Goal: Task Accomplishment & Management: Complete application form

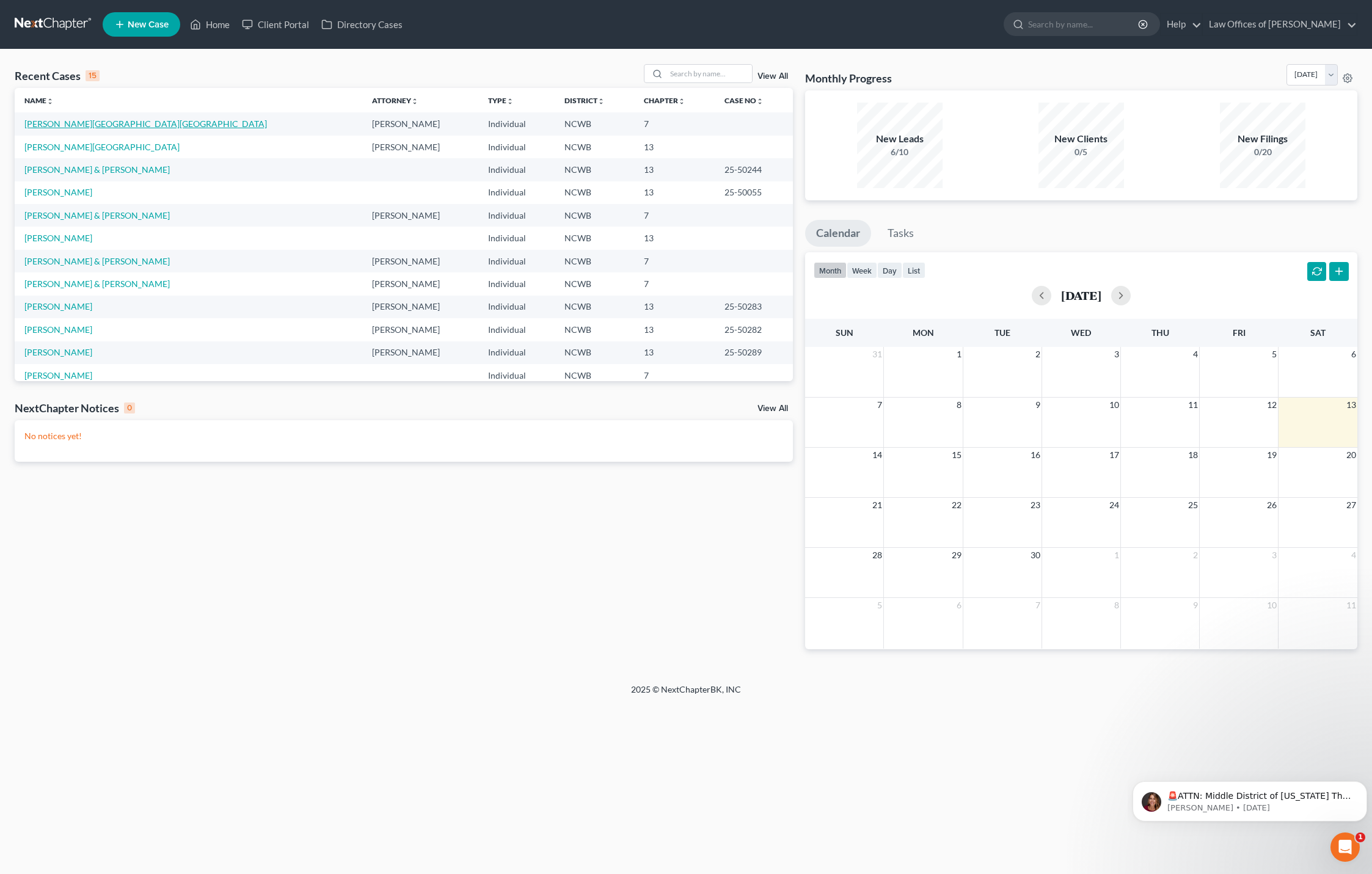
click at [52, 125] on link "[PERSON_NAME][GEOGRAPHIC_DATA][GEOGRAPHIC_DATA]" at bounding box center [146, 123] width 243 height 10
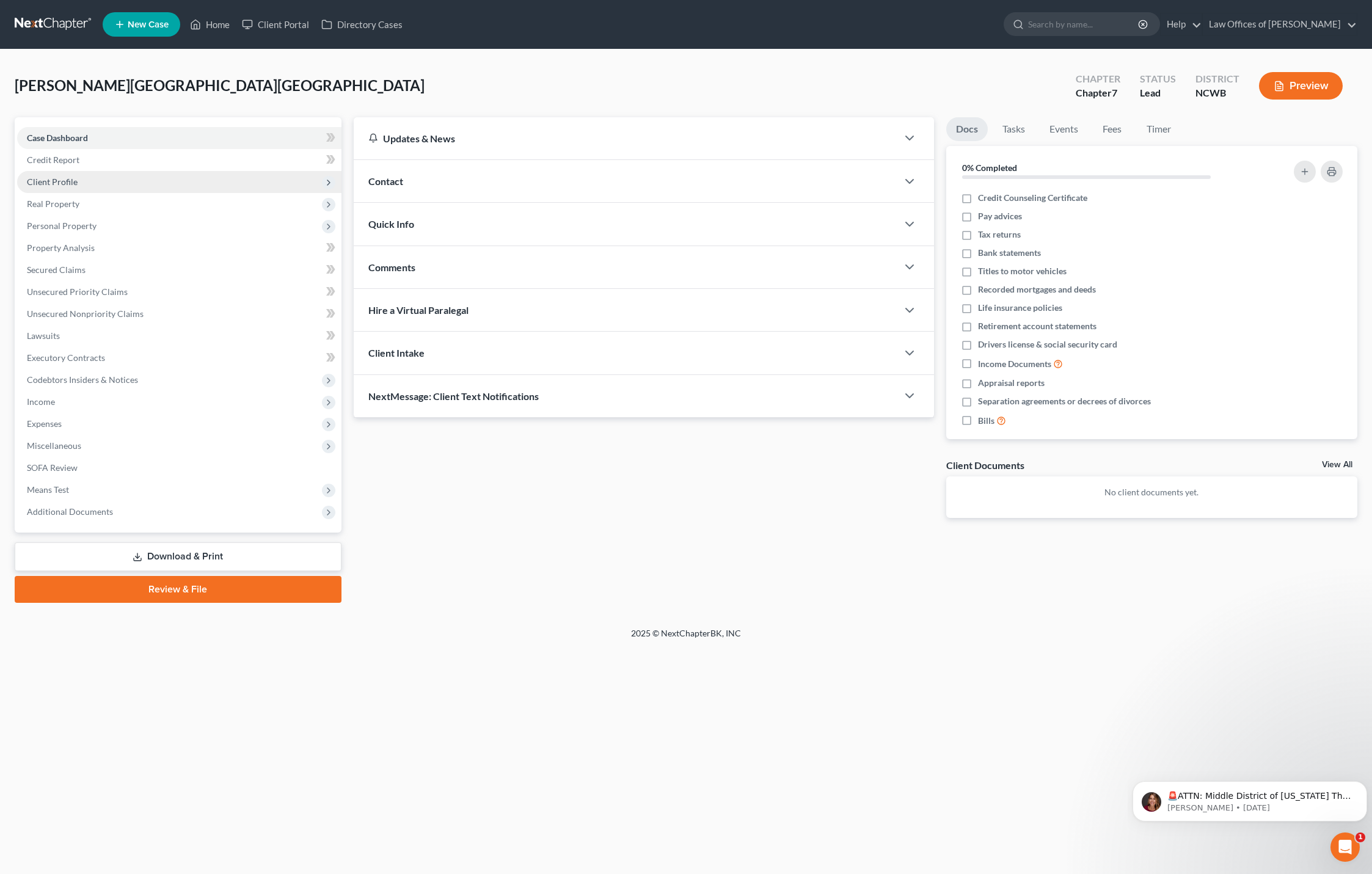
click at [69, 182] on span "Client Profile" at bounding box center [52, 181] width 51 height 10
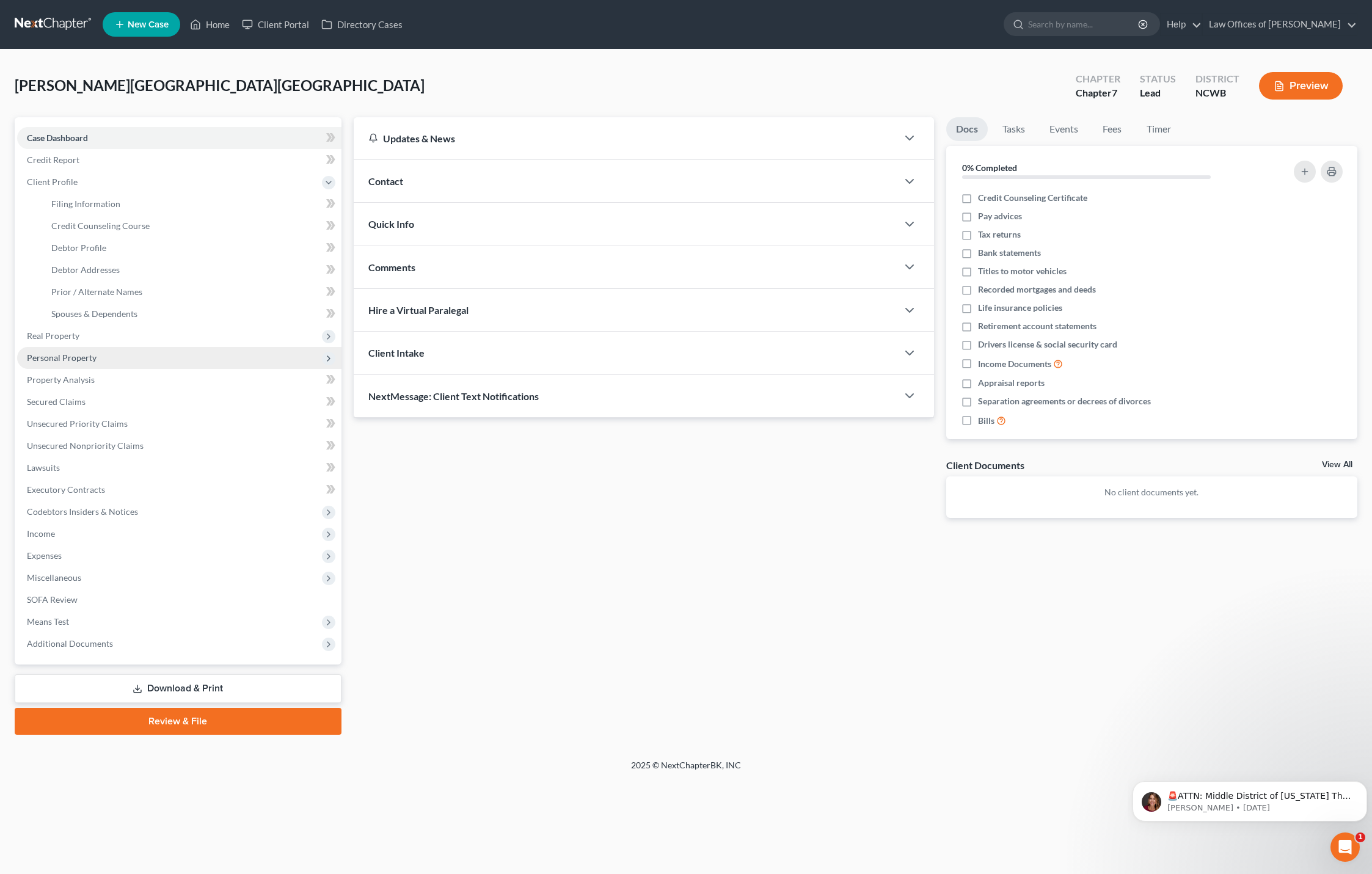
click at [61, 355] on span "Personal Property" at bounding box center [61, 357] width 70 height 10
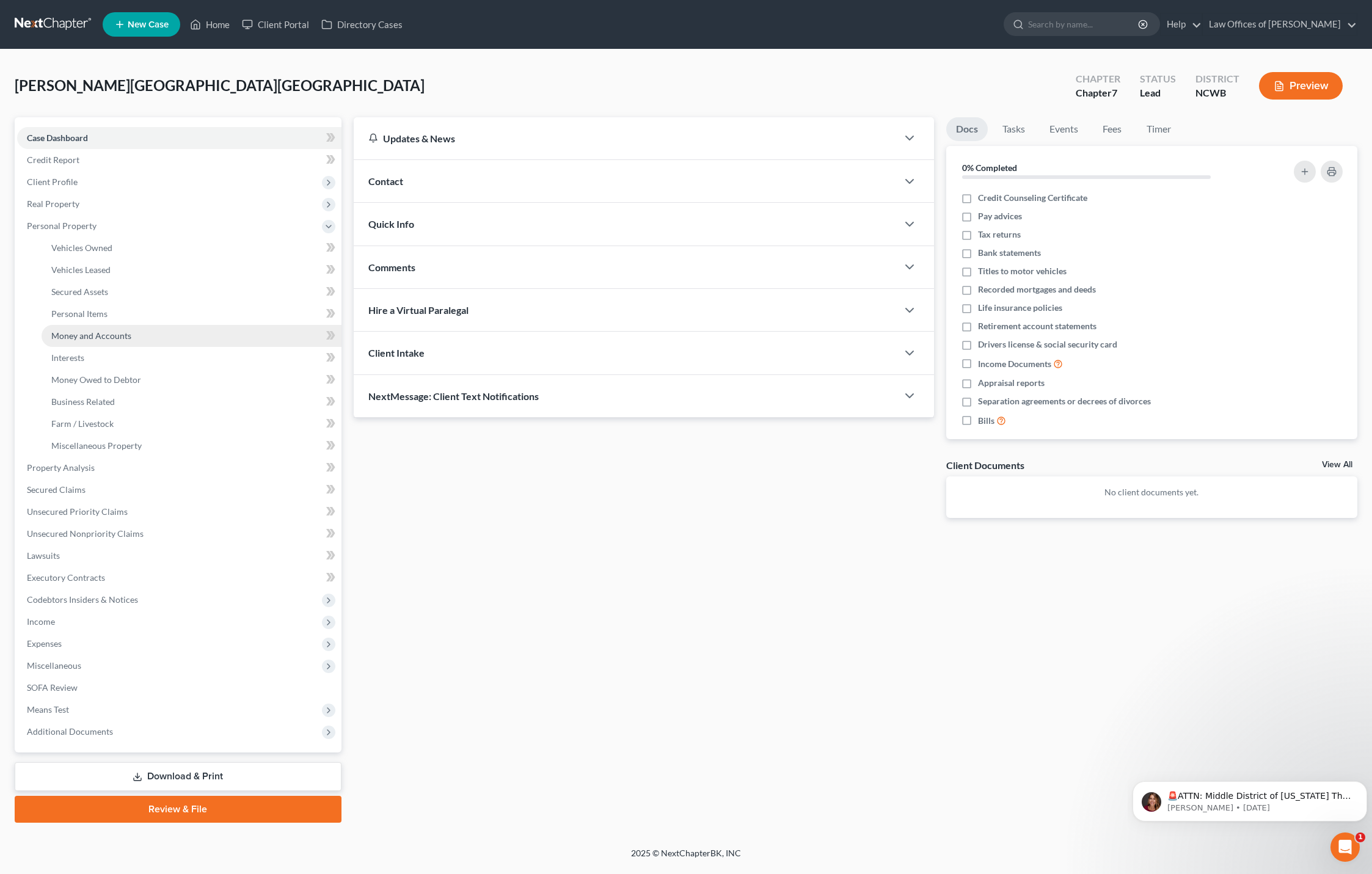
click at [97, 334] on span "Money and Accounts" at bounding box center [92, 335] width 80 height 10
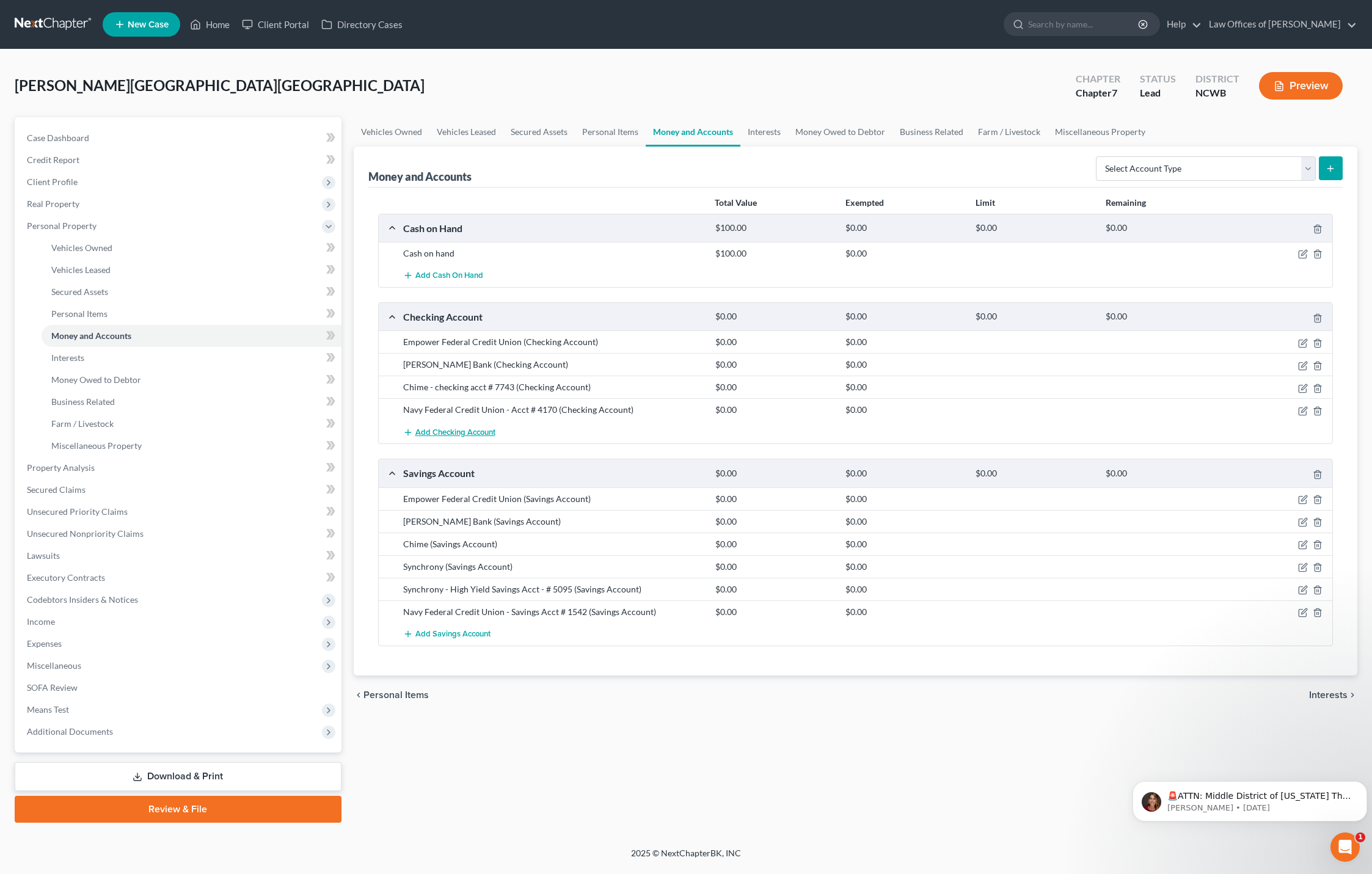
click at [473, 437] on span "Add Checking Account" at bounding box center [455, 432] width 80 height 9
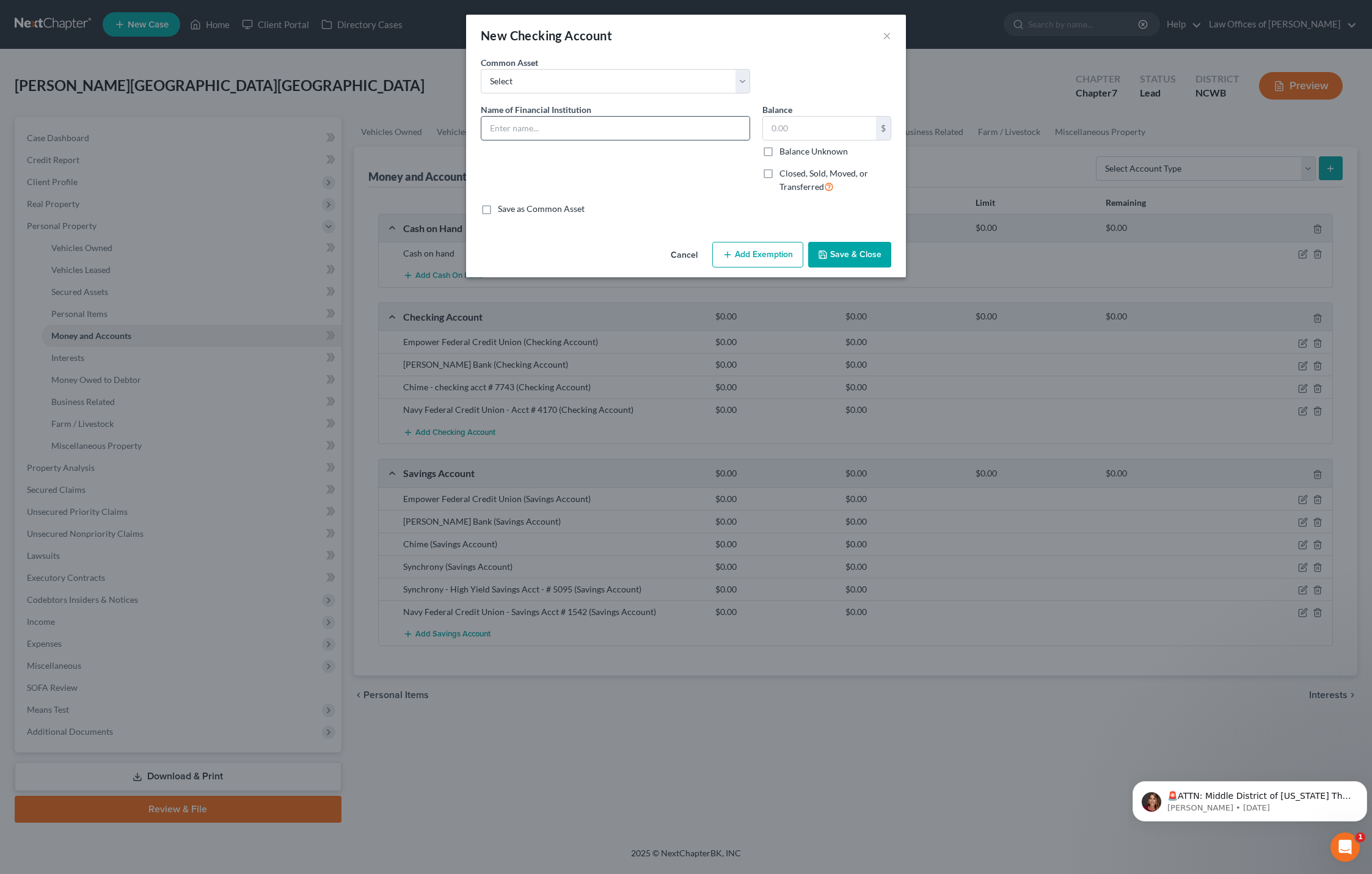
click at [633, 129] on input "text" at bounding box center [616, 128] width 268 height 23
type input "Piedmont - Checking"
click at [779, 148] on label "Balance Unknown" at bounding box center [813, 152] width 68 height 13
click at [785, 148] on input "Balance Unknown" at bounding box center [789, 150] width 8 height 8
checkbox input "true"
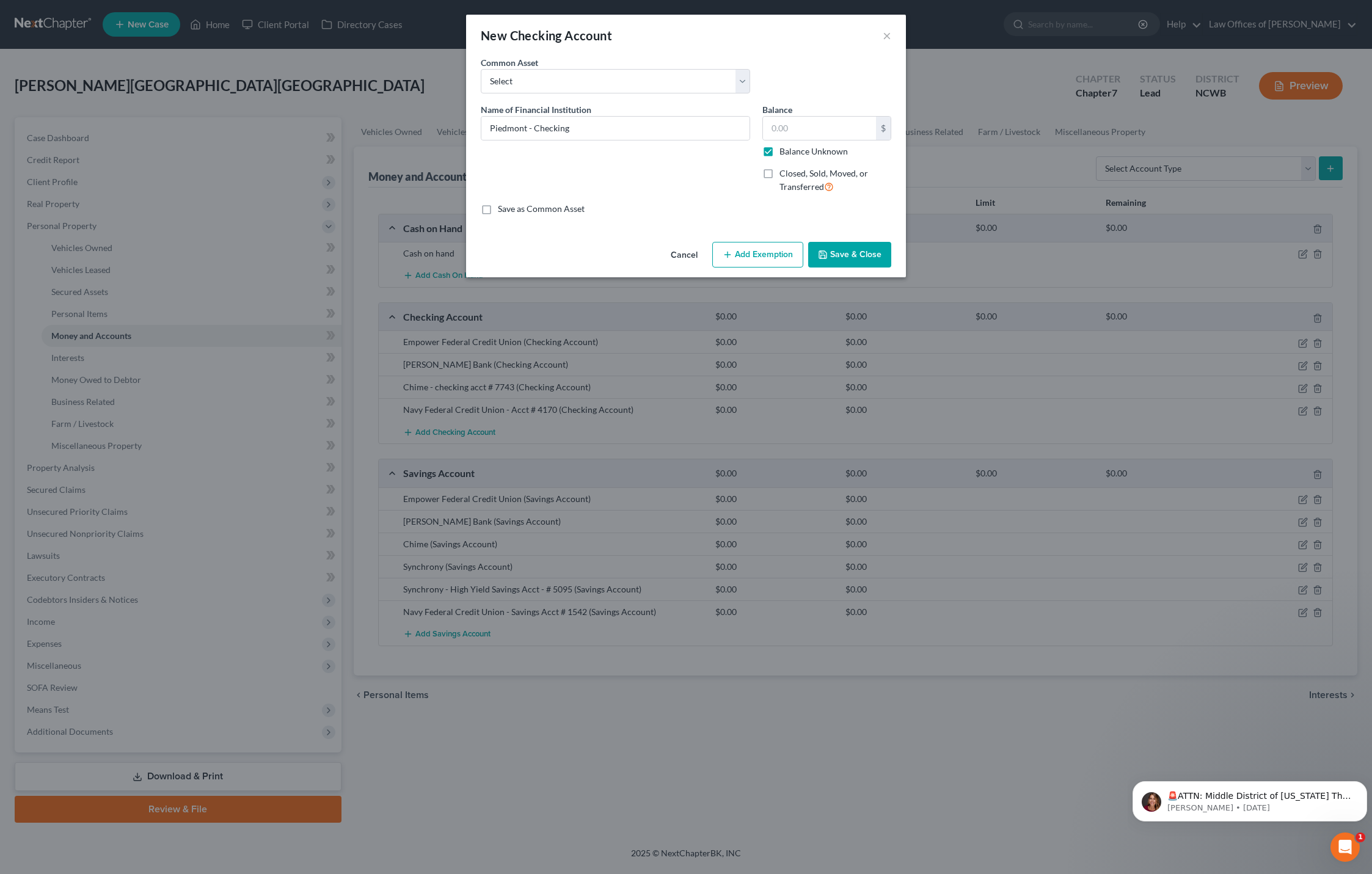
type input "0.00"
click at [858, 257] on button "Save & Close" at bounding box center [850, 255] width 83 height 26
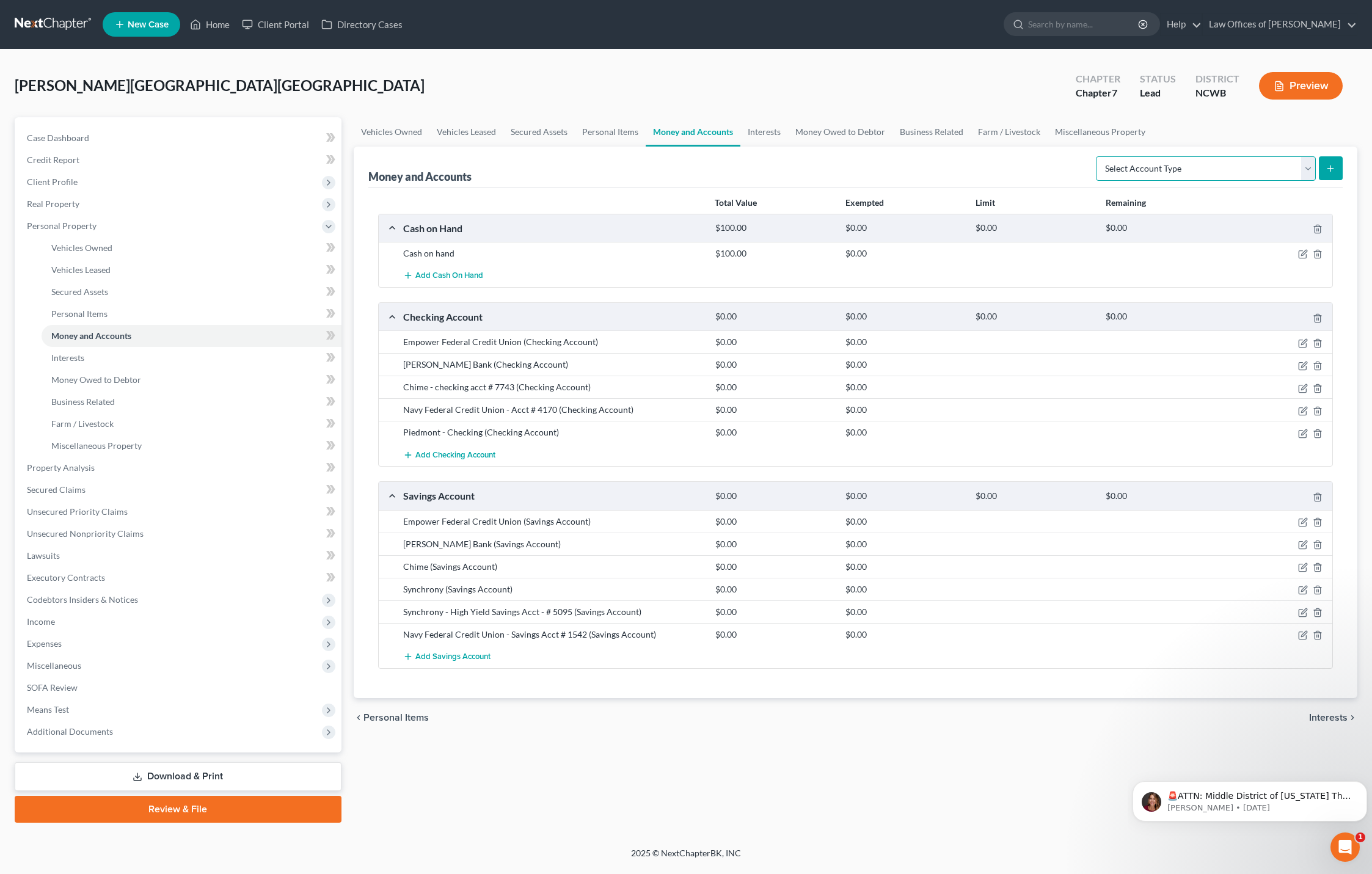
click at [1233, 172] on select "Select Account Type Brokerage Cash on Hand Certificates of Deposit Checking Acc…" at bounding box center [1206, 168] width 220 height 24
select select "other"
click at [1099, 157] on select "Select Account Type Brokerage Cash on Hand Certificates of Deposit Checking Acc…" at bounding box center [1206, 168] width 220 height 24
click at [1335, 171] on icon "submit" at bounding box center [1330, 168] width 9 height 9
click at [1331, 164] on icon "submit" at bounding box center [1330, 168] width 9 height 9
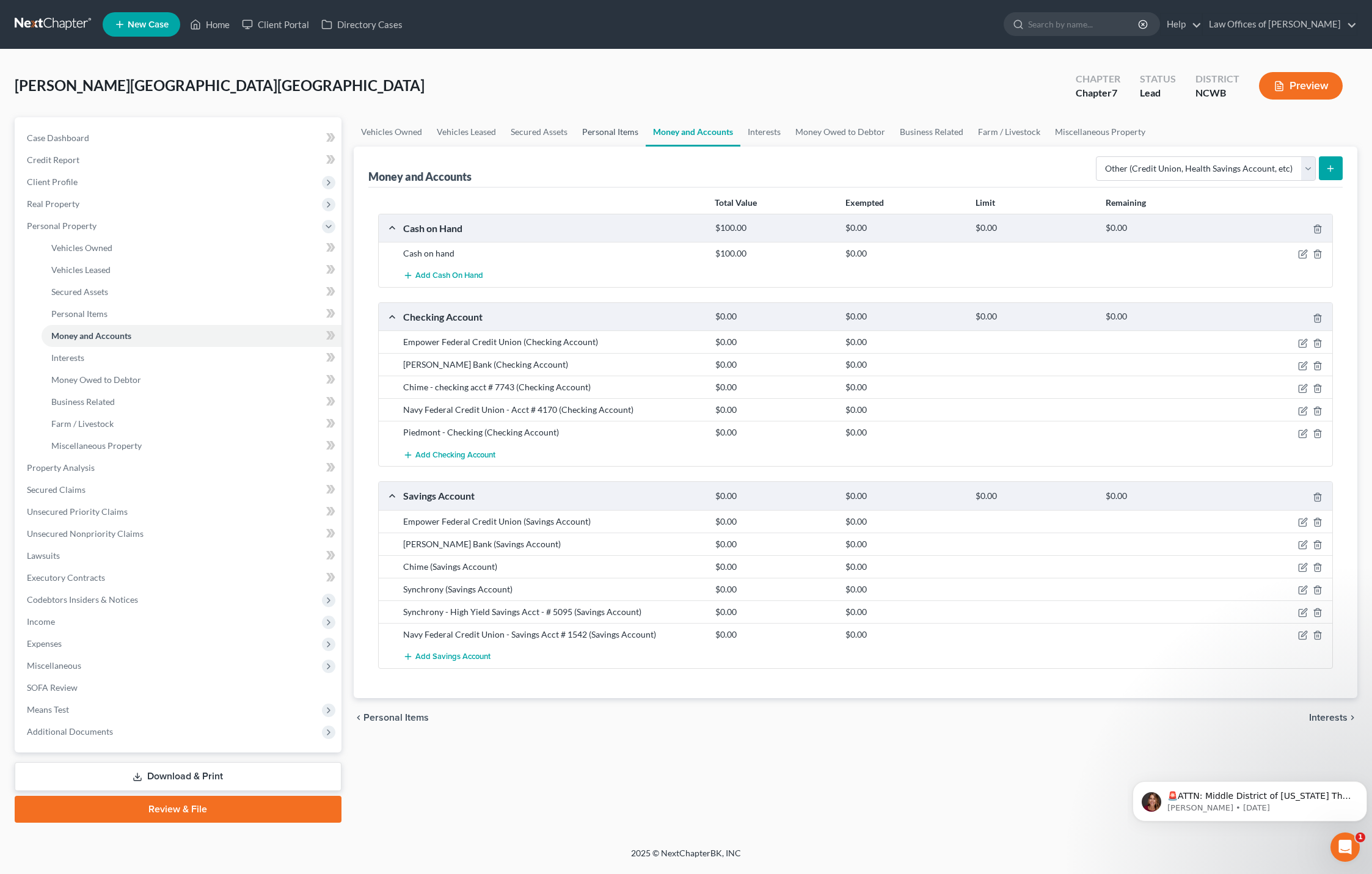
click at [594, 133] on link "Personal Items" at bounding box center [610, 132] width 70 height 29
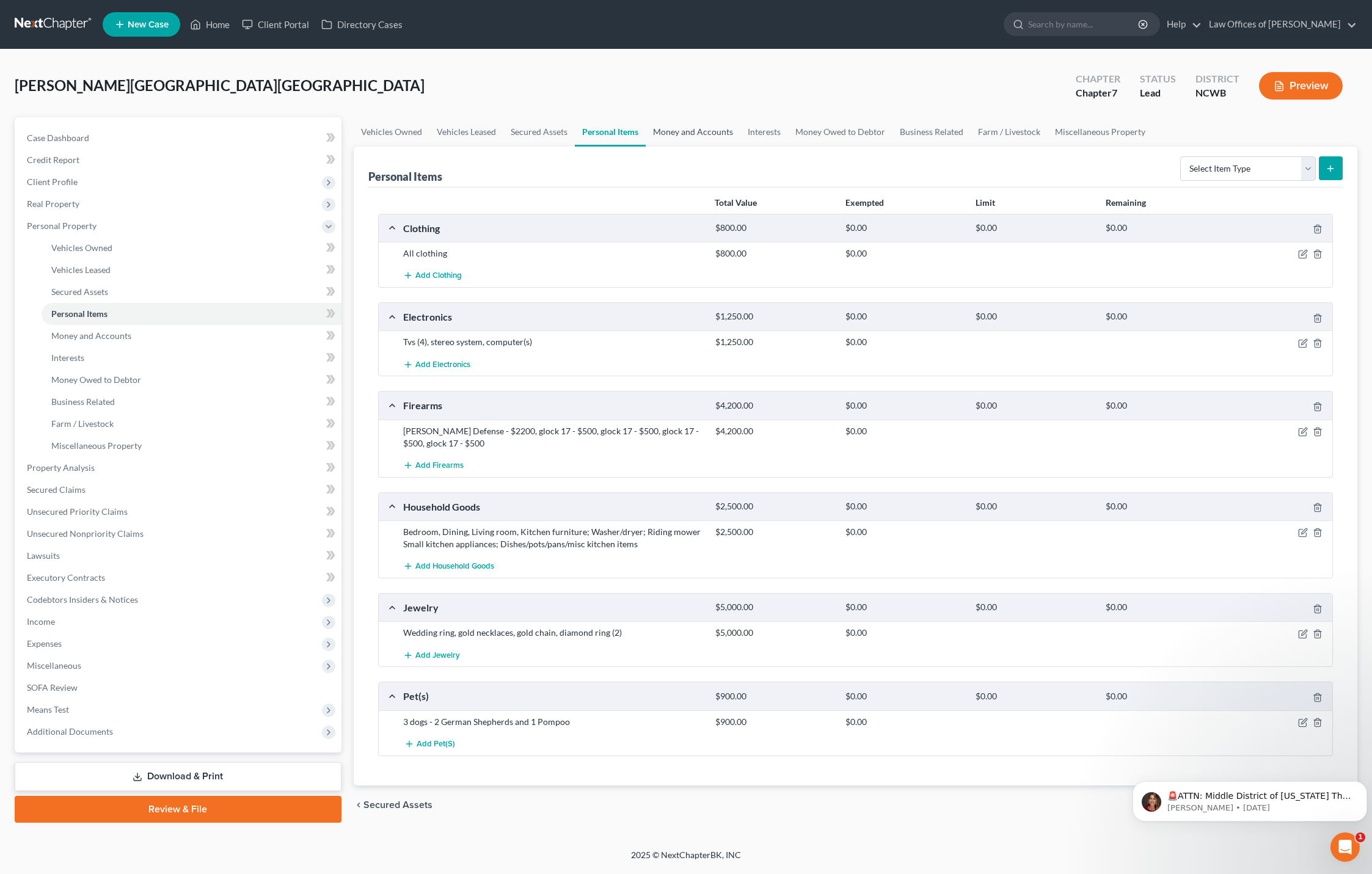
click at [677, 131] on link "Money and Accounts" at bounding box center [693, 132] width 95 height 29
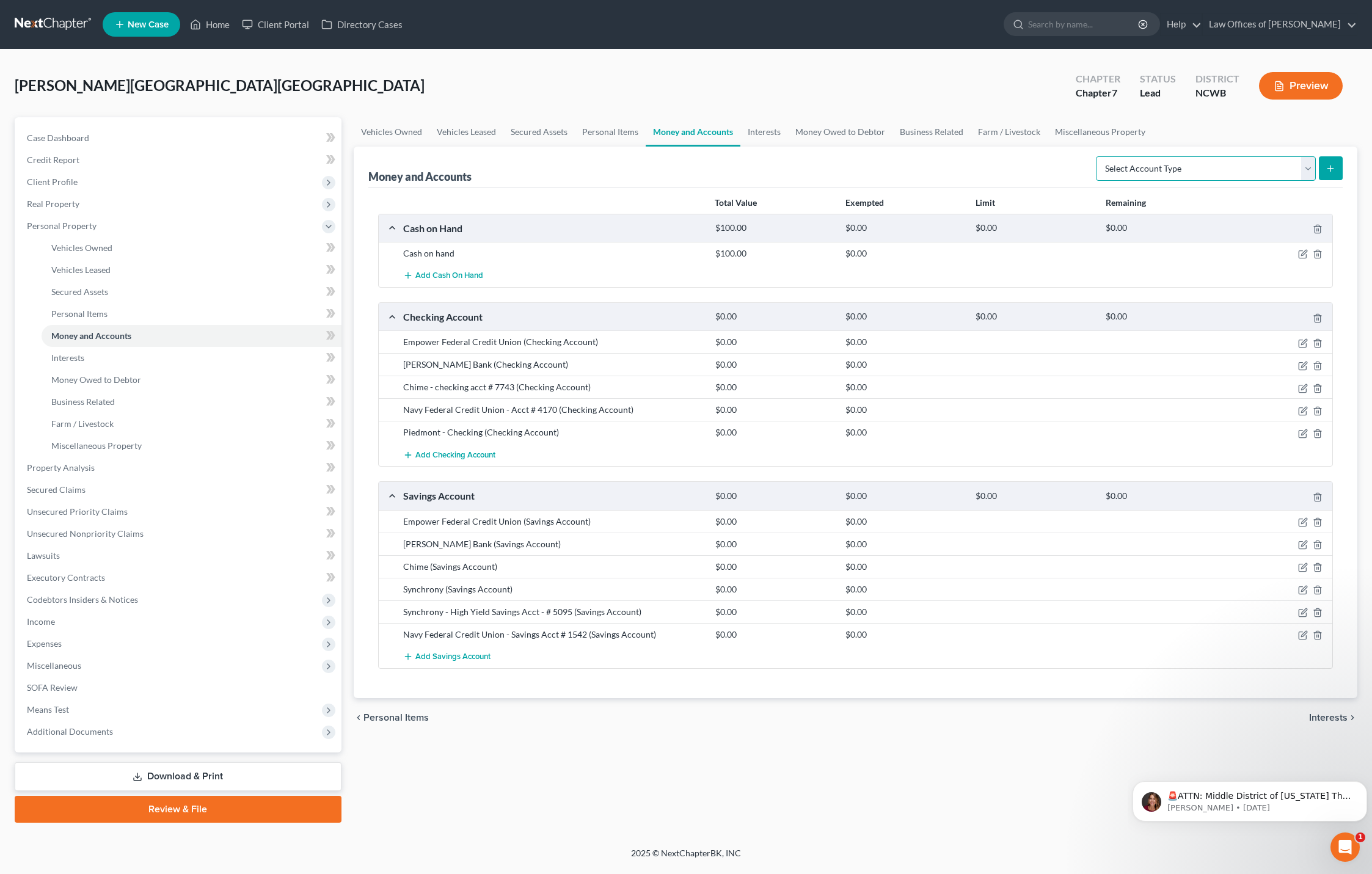
click at [1233, 179] on select "Select Account Type Brokerage Cash on Hand Certificates of Deposit Checking Acc…" at bounding box center [1206, 168] width 220 height 24
select select "other"
click at [1099, 157] on select "Select Account Type Brokerage Cash on Hand Certificates of Deposit Checking Acc…" at bounding box center [1206, 168] width 220 height 24
click at [1327, 165] on icon "submit" at bounding box center [1330, 168] width 9 height 9
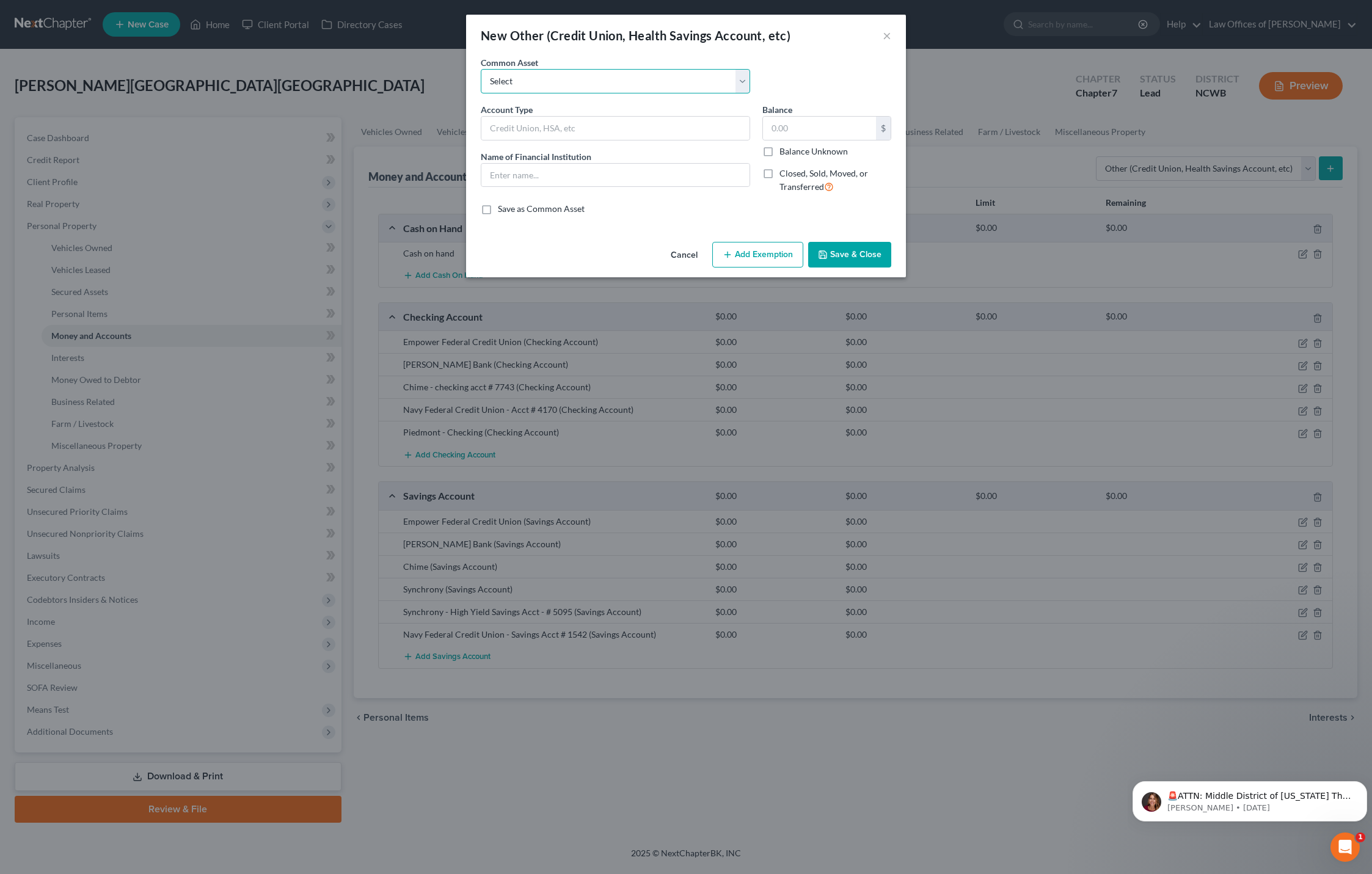
click at [662, 76] on select "Select FSA PayPal HSA IRA PayPal EFT Venmo Cash App Cryptocurrency Zelle Crypto…" at bounding box center [616, 81] width 269 height 24
select select "4"
click at [481, 69] on select "Select FSA PayPal HSA IRA PayPal EFT Venmo Cash App Cryptocurrency Zelle Crypto…" at bounding box center [616, 81] width 269 height 24
type input "PayPal"
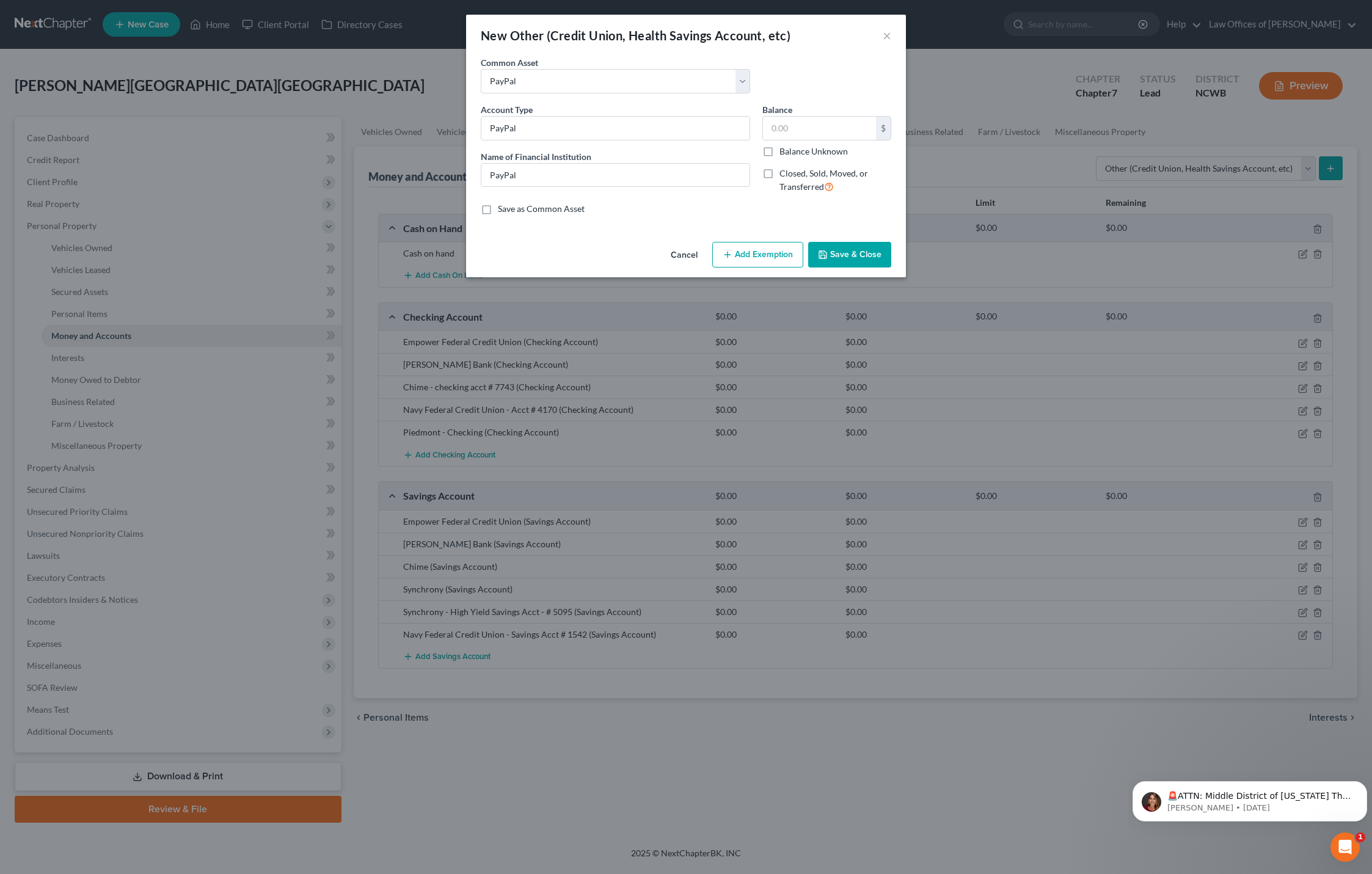
click at [779, 153] on label "Balance Unknown" at bounding box center [813, 152] width 68 height 13
click at [785, 153] on input "Balance Unknown" at bounding box center [789, 150] width 8 height 8
checkbox input "true"
type input "0.00"
click at [846, 255] on button "Save & Close" at bounding box center [850, 255] width 83 height 26
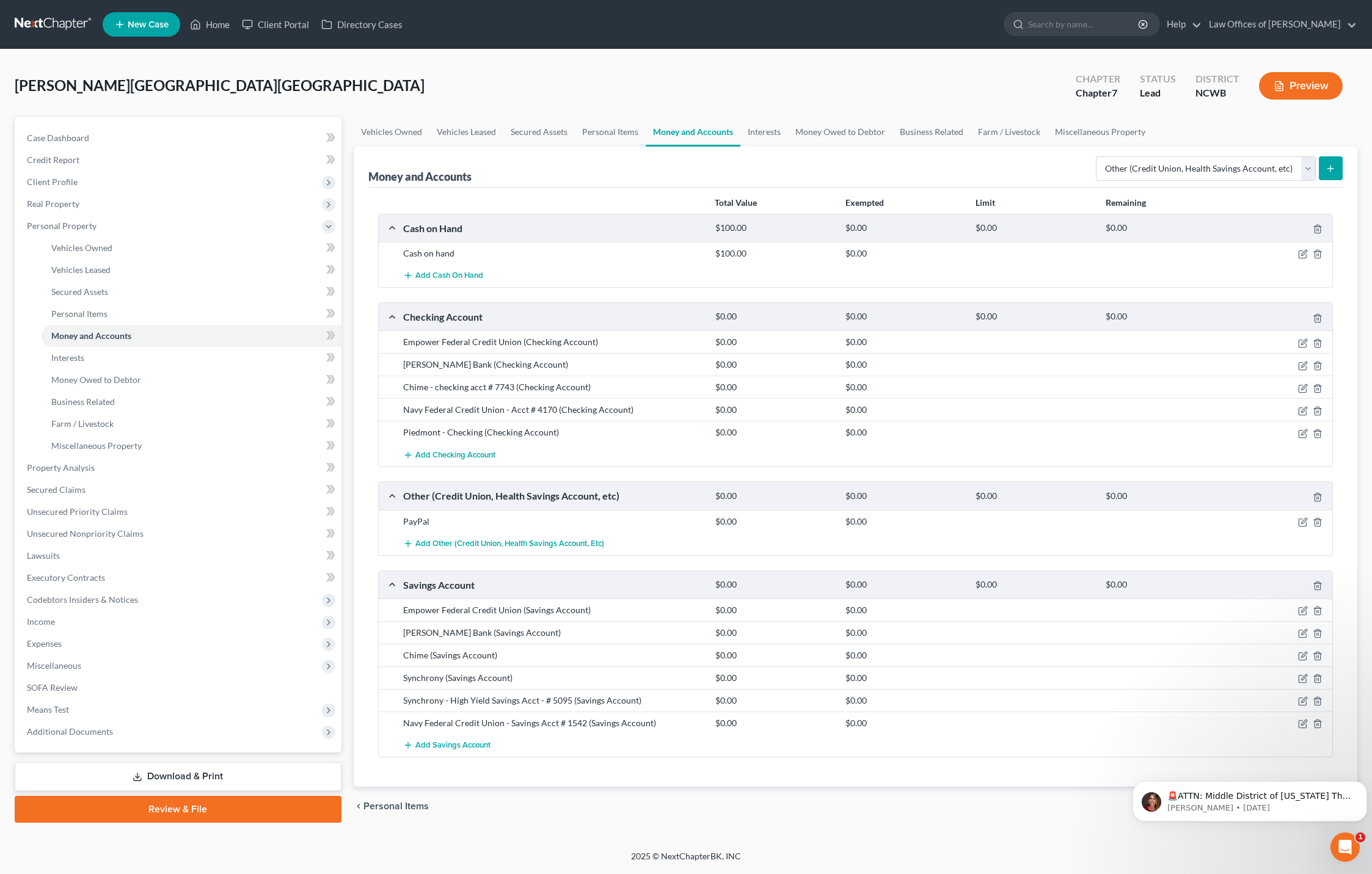
click at [1332, 166] on icon "submit" at bounding box center [1330, 168] width 9 height 9
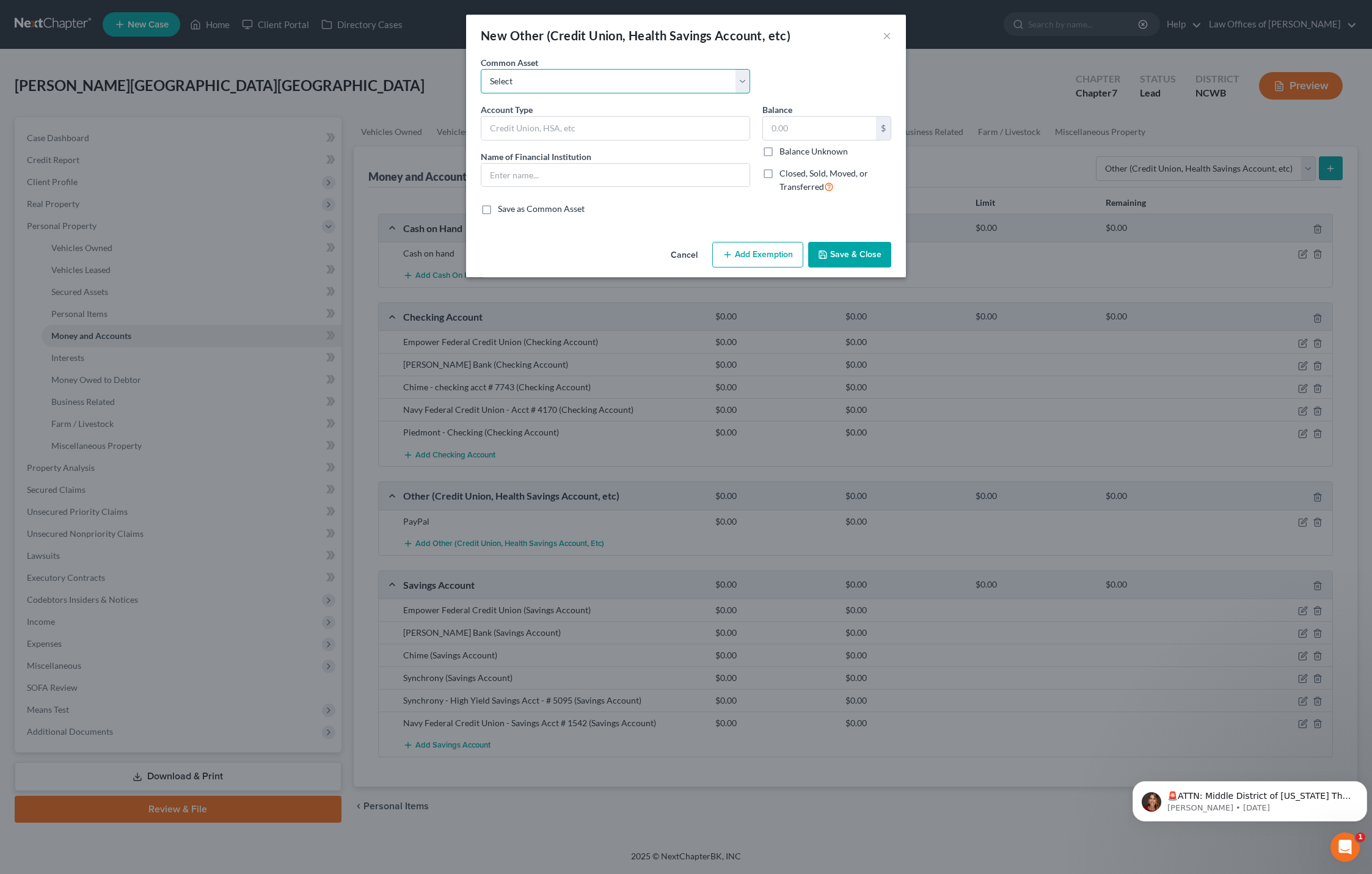
click at [648, 79] on select "Select FSA PayPal HSA IRA PayPal EFT Venmo Cash App Cryptocurrency Zelle Crypto…" at bounding box center [616, 81] width 269 height 24
select select "7"
click at [481, 69] on select "Select FSA PayPal HSA IRA PayPal EFT Venmo Cash App Cryptocurrency Zelle Crypto…" at bounding box center [616, 81] width 269 height 24
type input "Cash App"
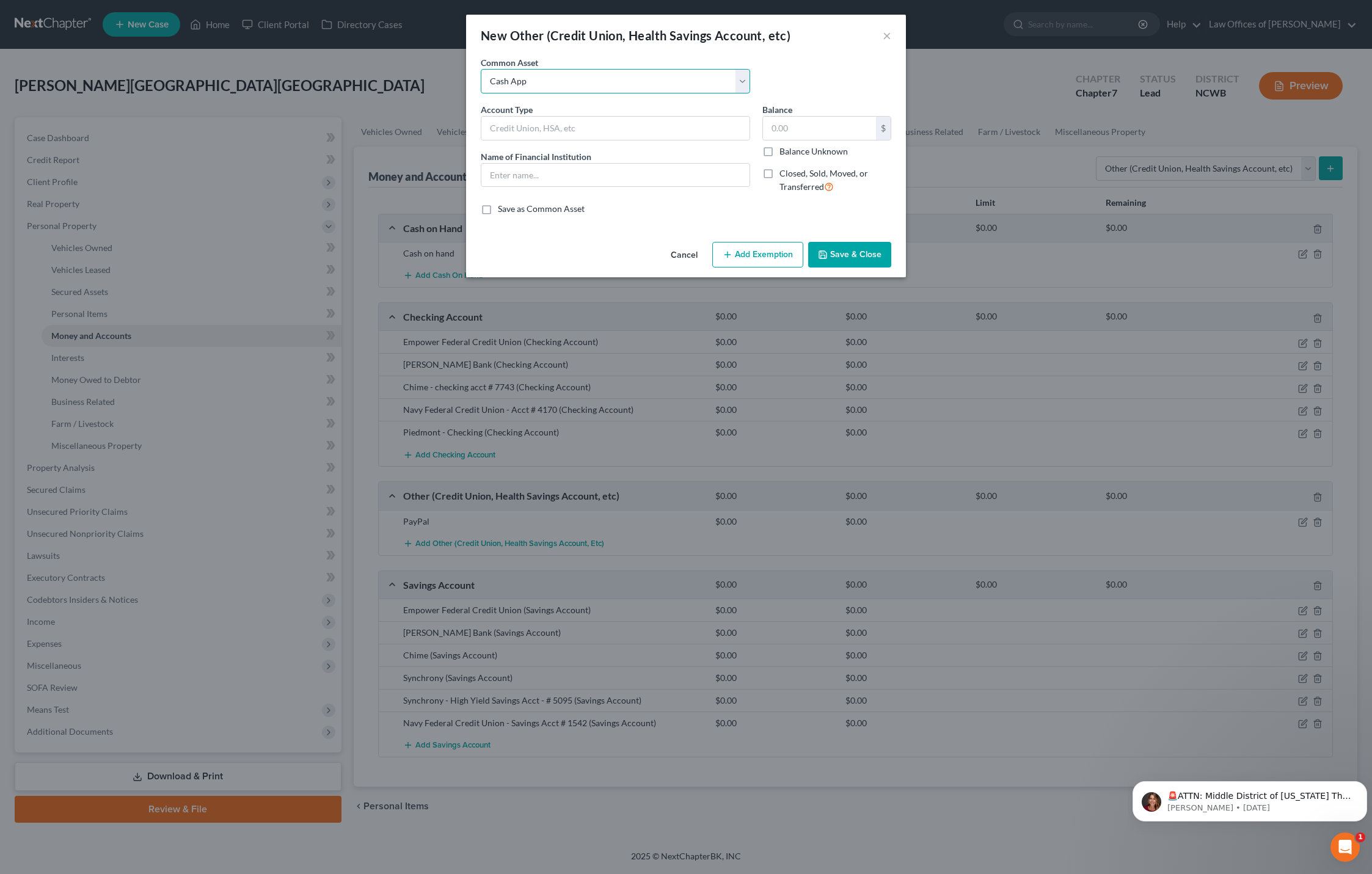
type input "0"
click at [779, 153] on label "Balance Unknown" at bounding box center [813, 152] width 68 height 13
click at [785, 153] on input "Balance Unknown" at bounding box center [789, 150] width 8 height 8
checkbox input "true"
type input "0.00"
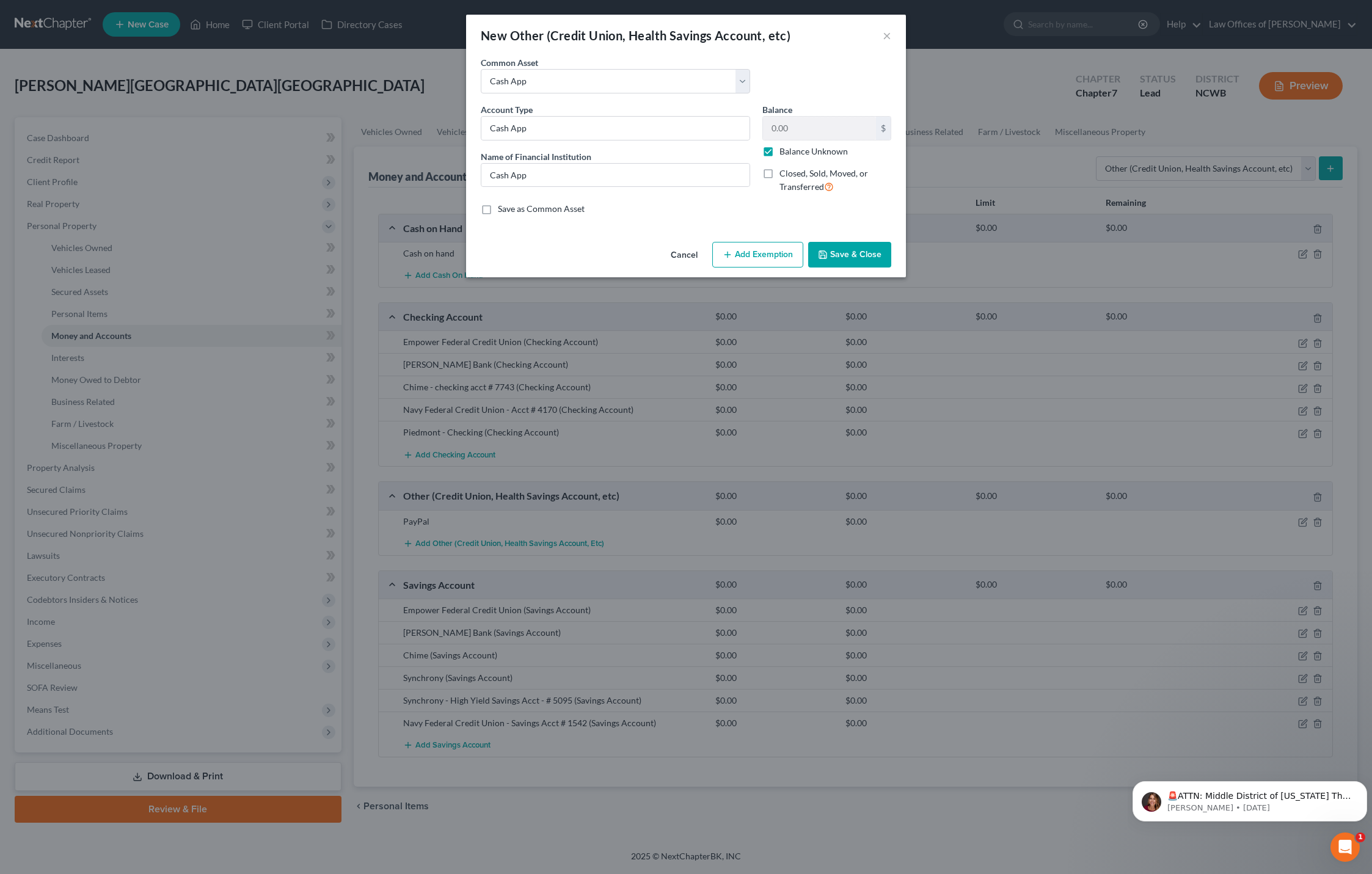
click at [829, 249] on button "Save & Close" at bounding box center [850, 255] width 83 height 26
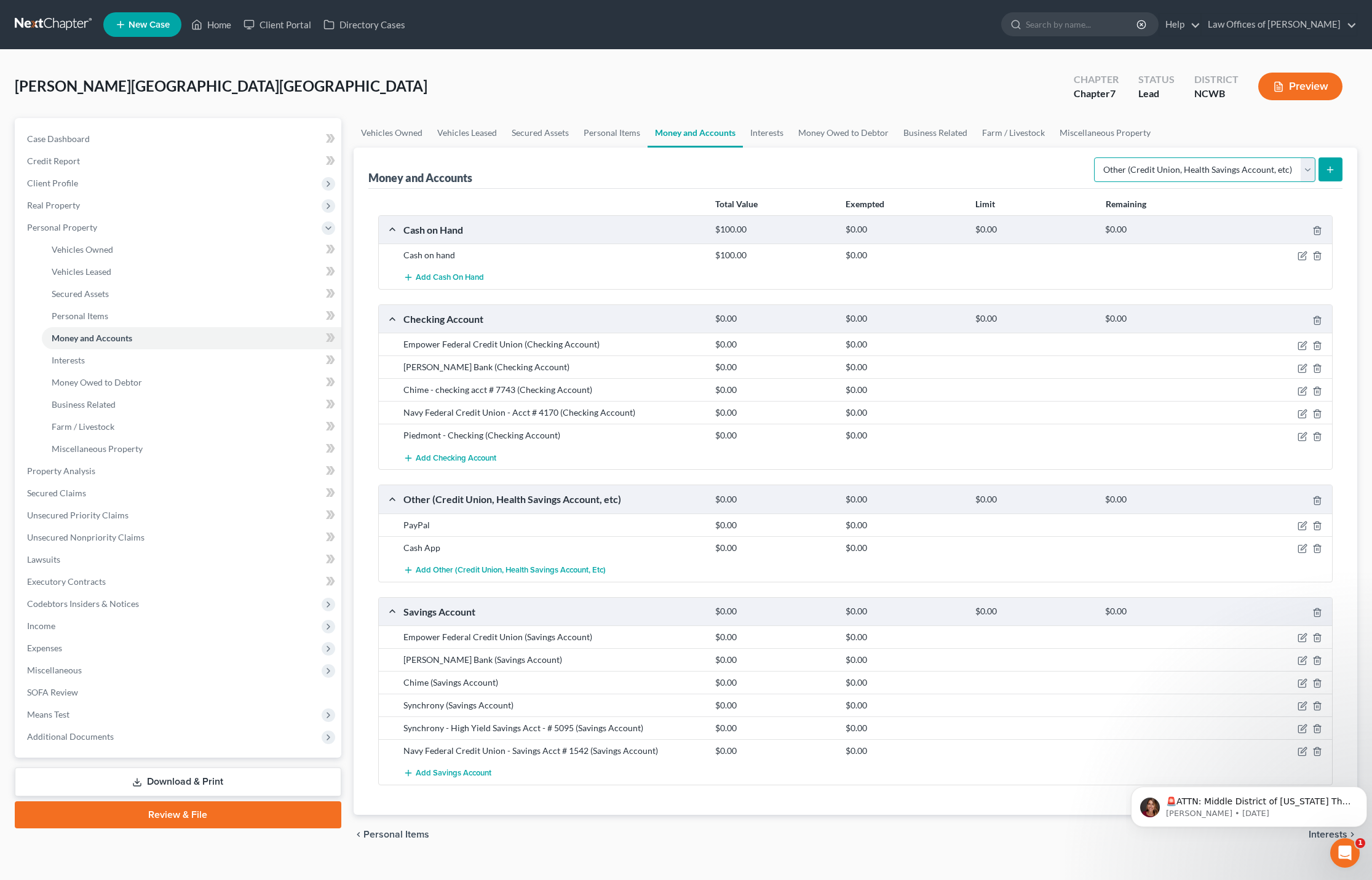
click at [1210, 170] on select "Select Account Type Brokerage Cash on Hand Certificates of Deposit Checking Acc…" at bounding box center [1205, 170] width 222 height 24
click at [1097, 158] on select "Select Account Type Brokerage Cash on Hand Certificates of Deposit Checking Acc…" at bounding box center [1205, 170] width 222 height 24
click at [1336, 166] on icon "submit" at bounding box center [1330, 170] width 9 height 9
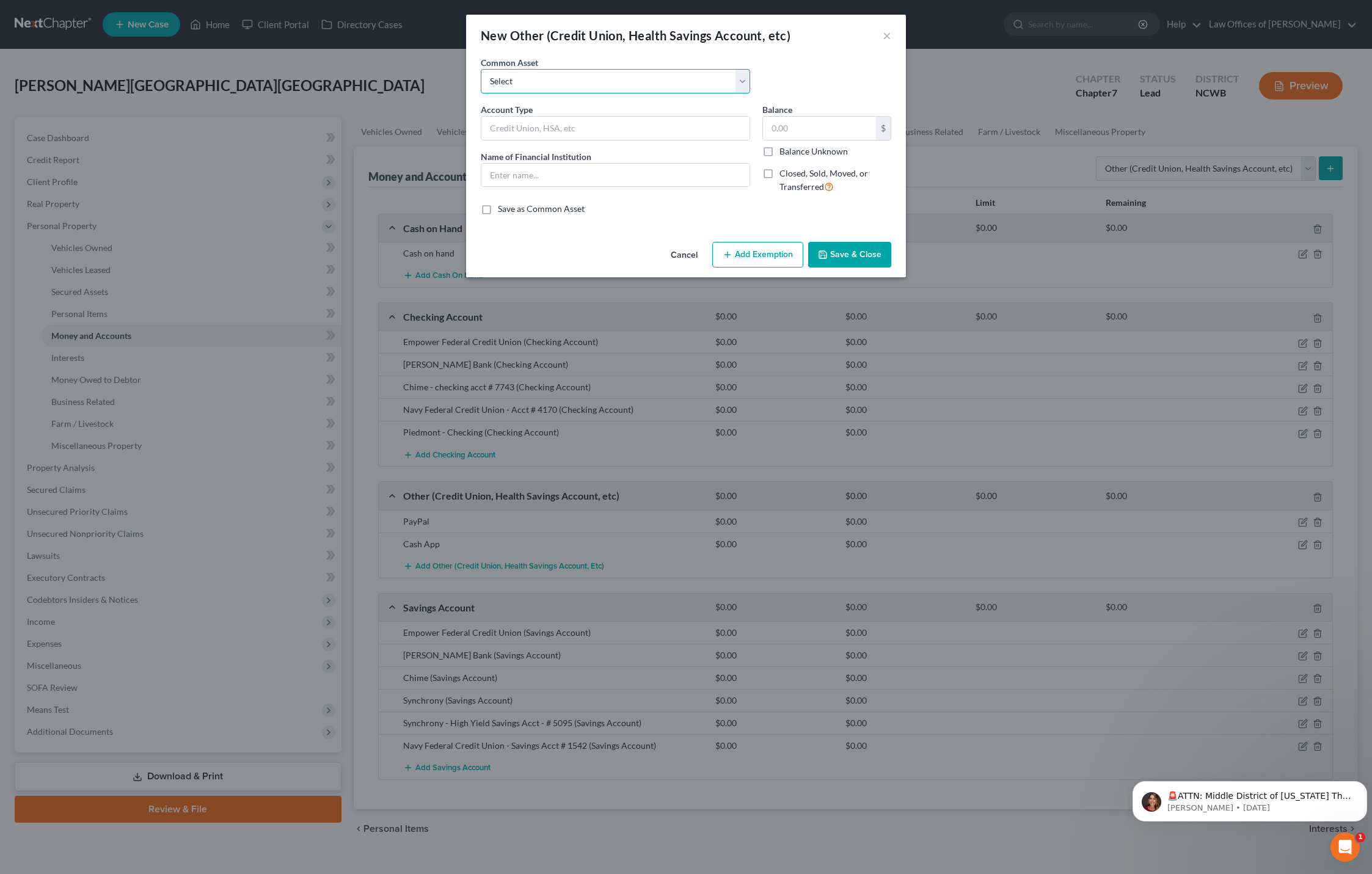
click at [601, 85] on select "Select FSA PayPal HSA IRA PayPal EFT Venmo Cash App Cryptocurrency Zelle Crypto…" at bounding box center [616, 81] width 269 height 24
click at [966, 74] on div "New Other (Credit Union, Health Savings Account, etc) × An exemption set must f…" at bounding box center [686, 437] width 1372 height 874
click at [890, 35] on button "×" at bounding box center [886, 35] width 9 height 15
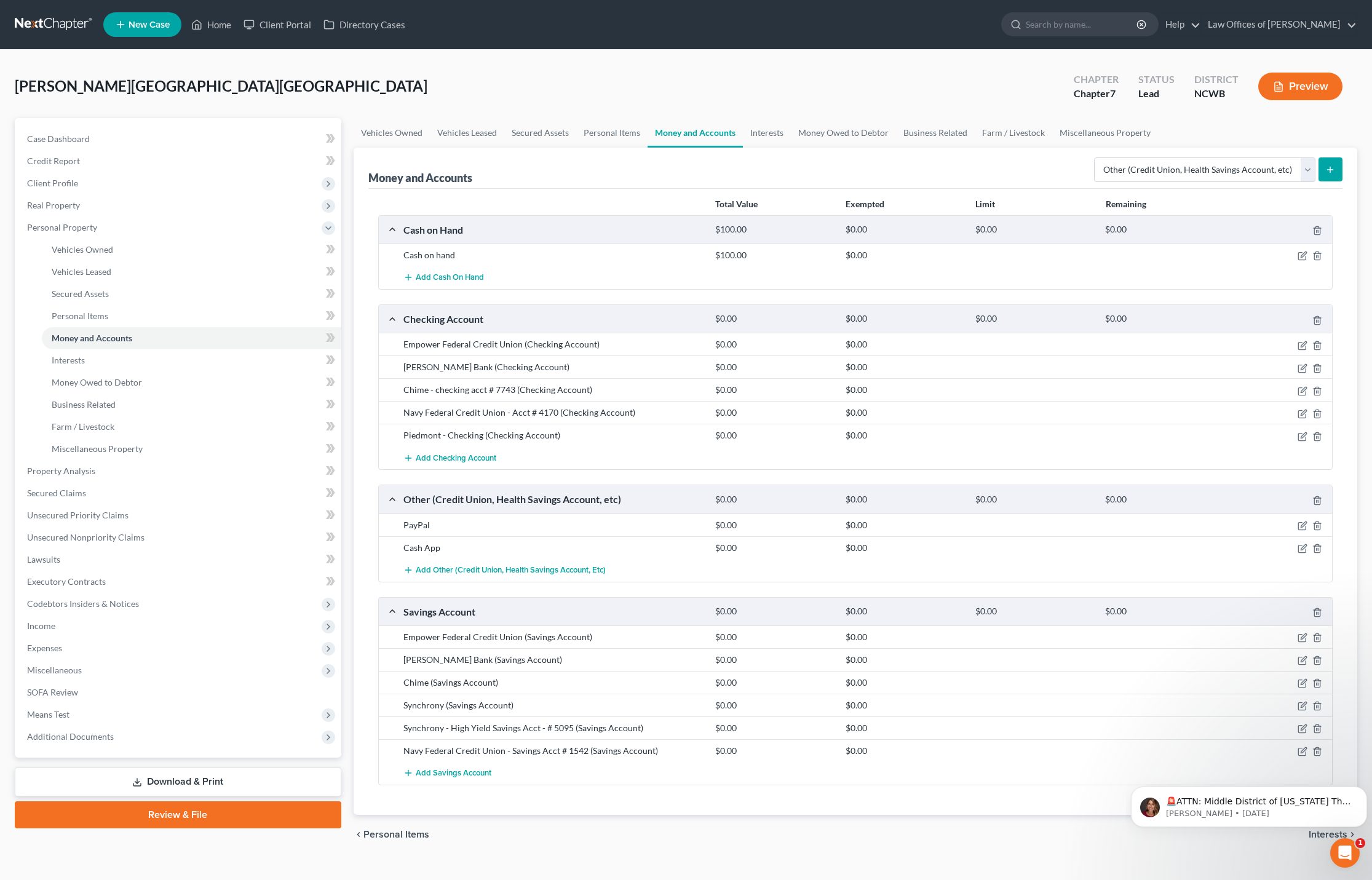
click at [1291, 84] on button "Preview" at bounding box center [1300, 86] width 84 height 28
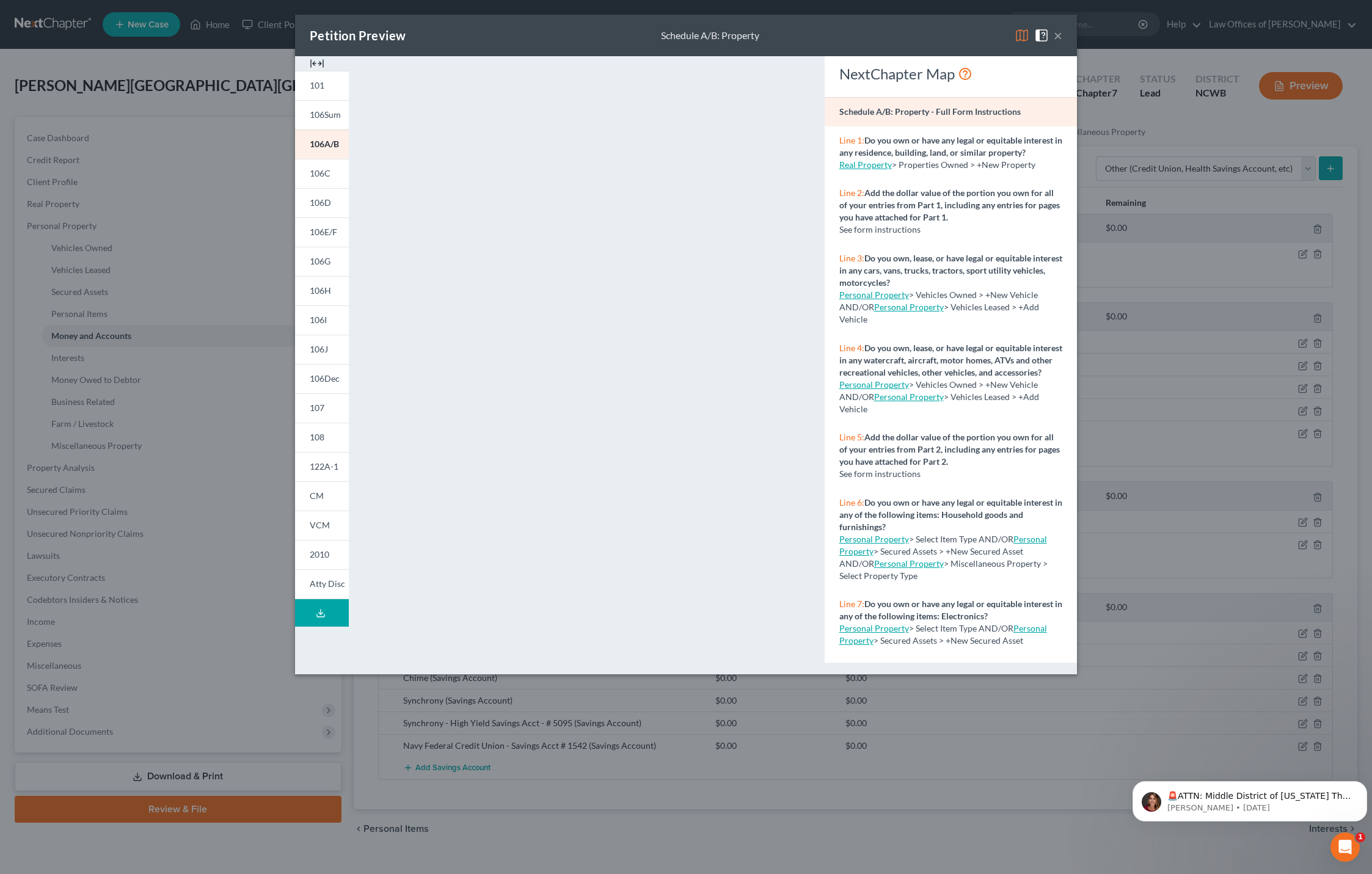
click at [1058, 34] on button "×" at bounding box center [1058, 35] width 9 height 15
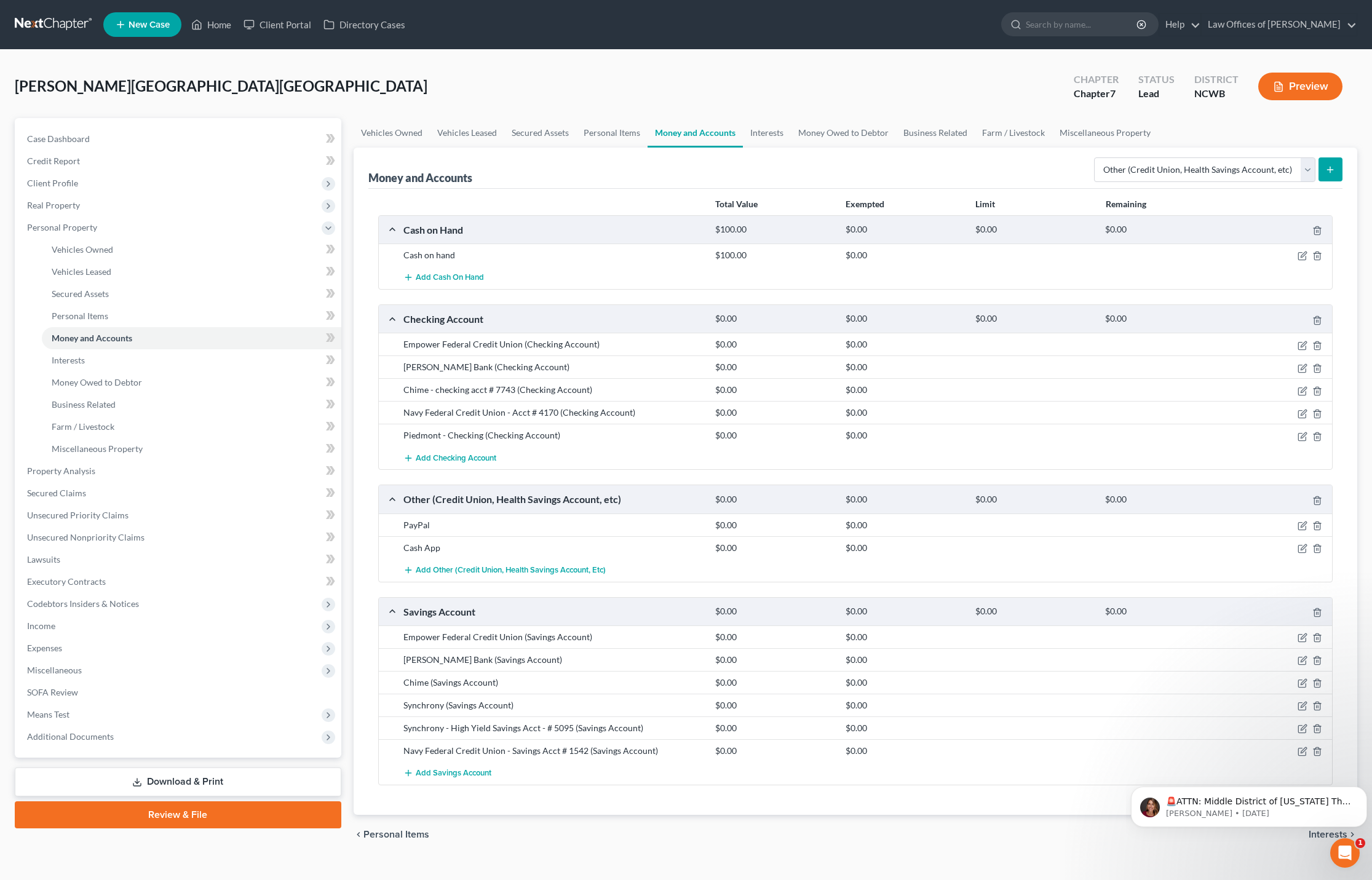
click at [1302, 88] on button "Preview" at bounding box center [1300, 86] width 84 height 28
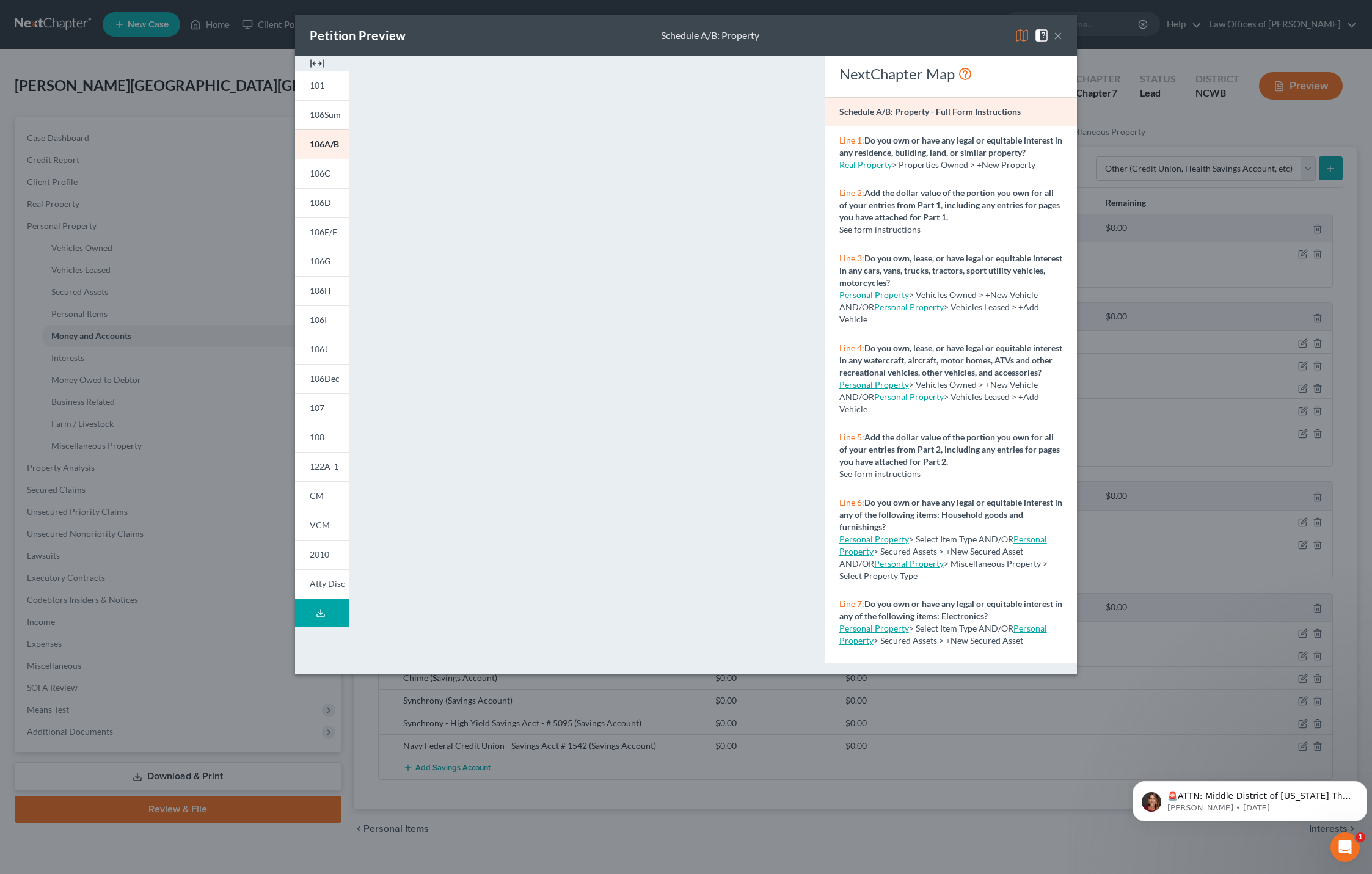
click at [1024, 30] on img at bounding box center [1022, 35] width 15 height 15
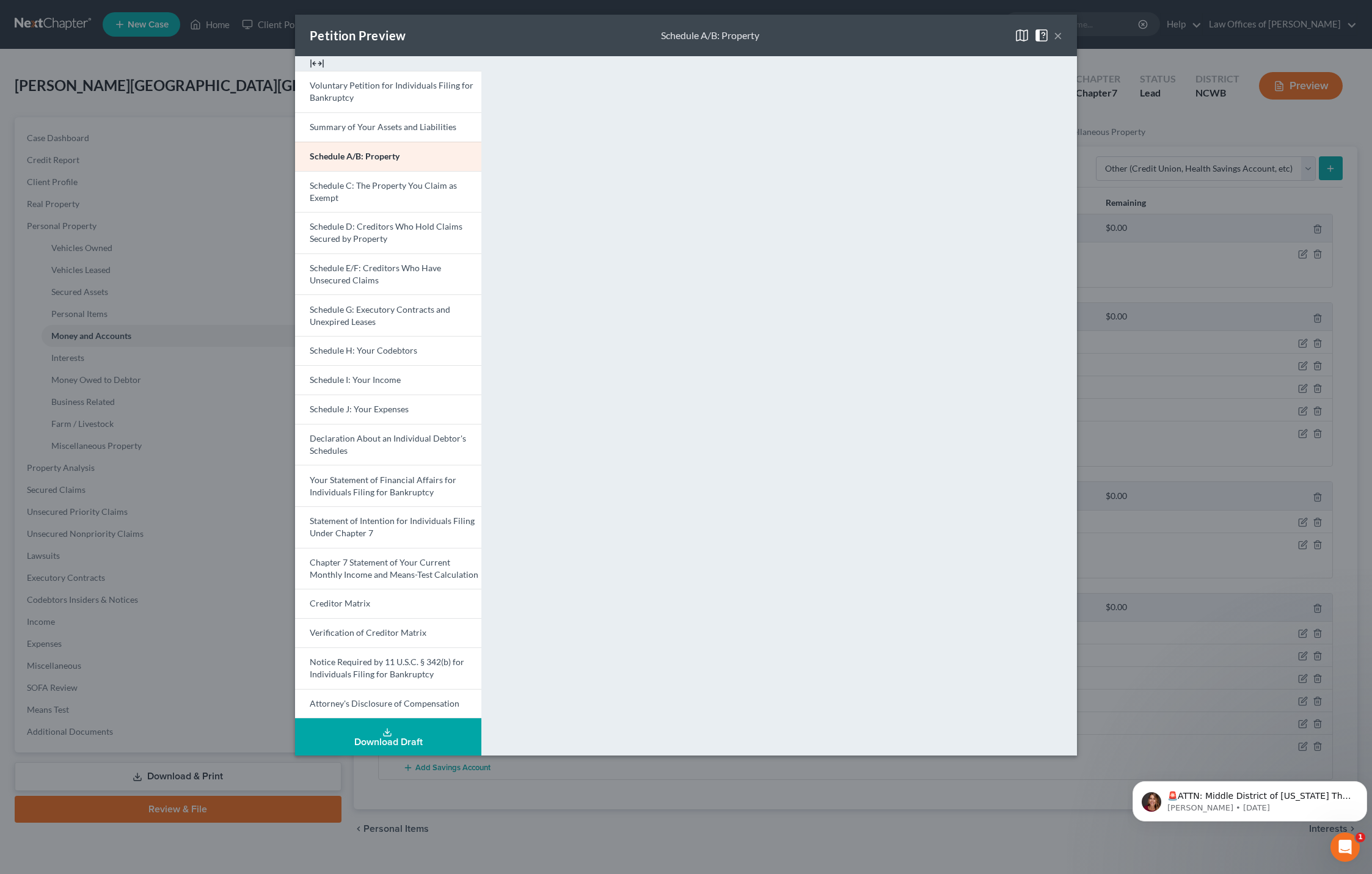
click at [319, 65] on img at bounding box center [317, 63] width 15 height 15
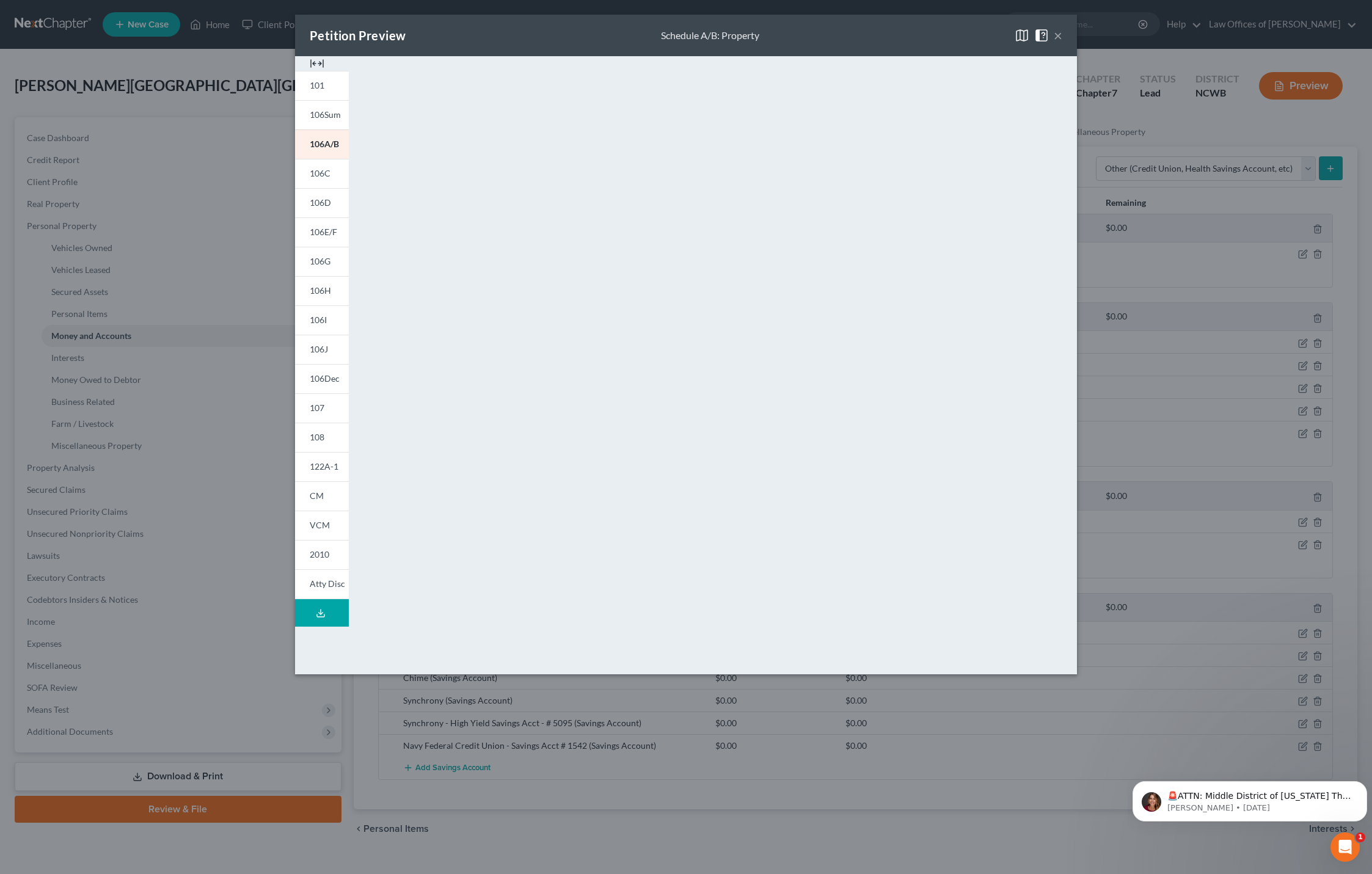
click at [319, 65] on img at bounding box center [317, 63] width 15 height 15
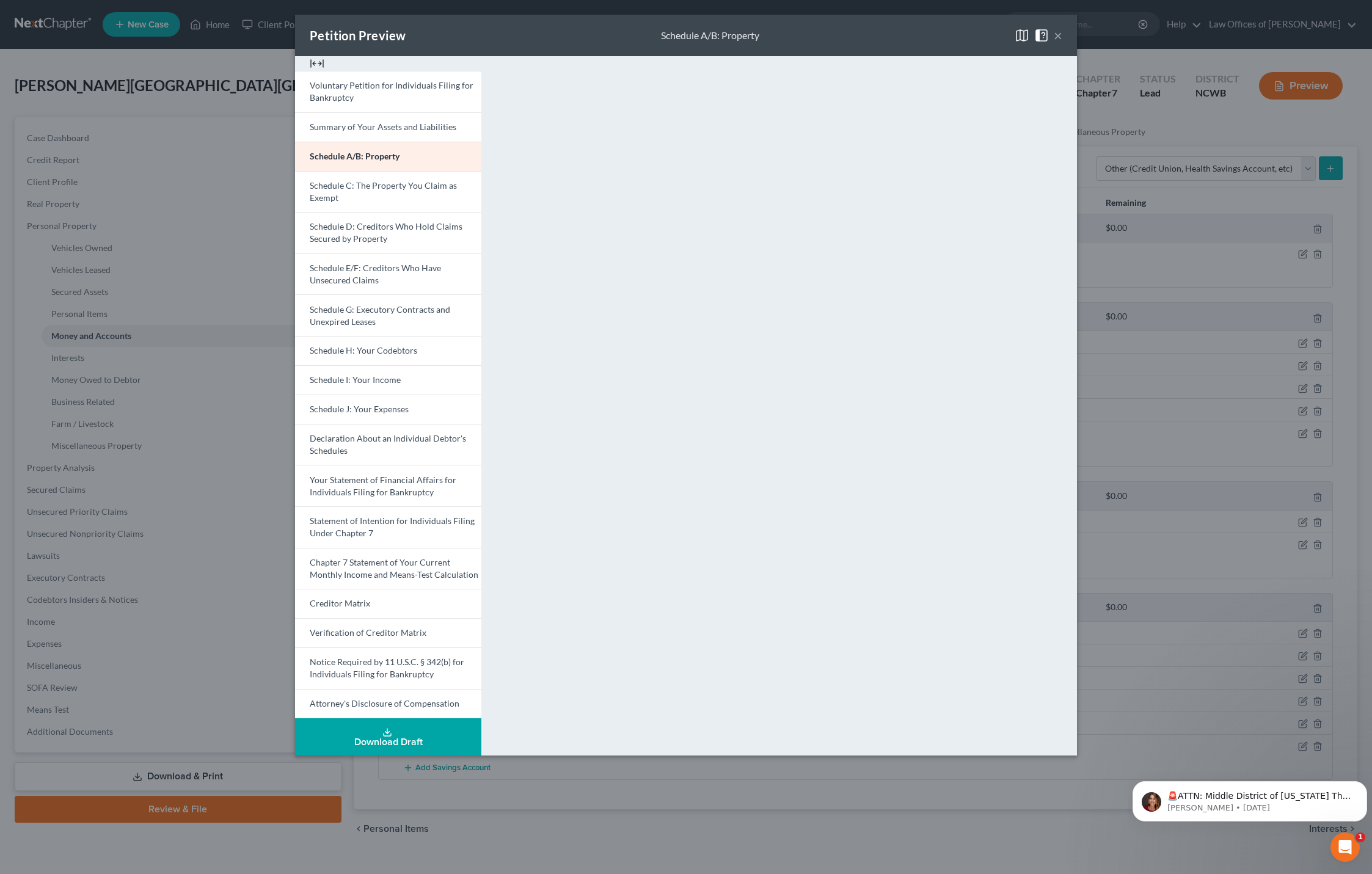
click at [319, 65] on img at bounding box center [317, 63] width 15 height 15
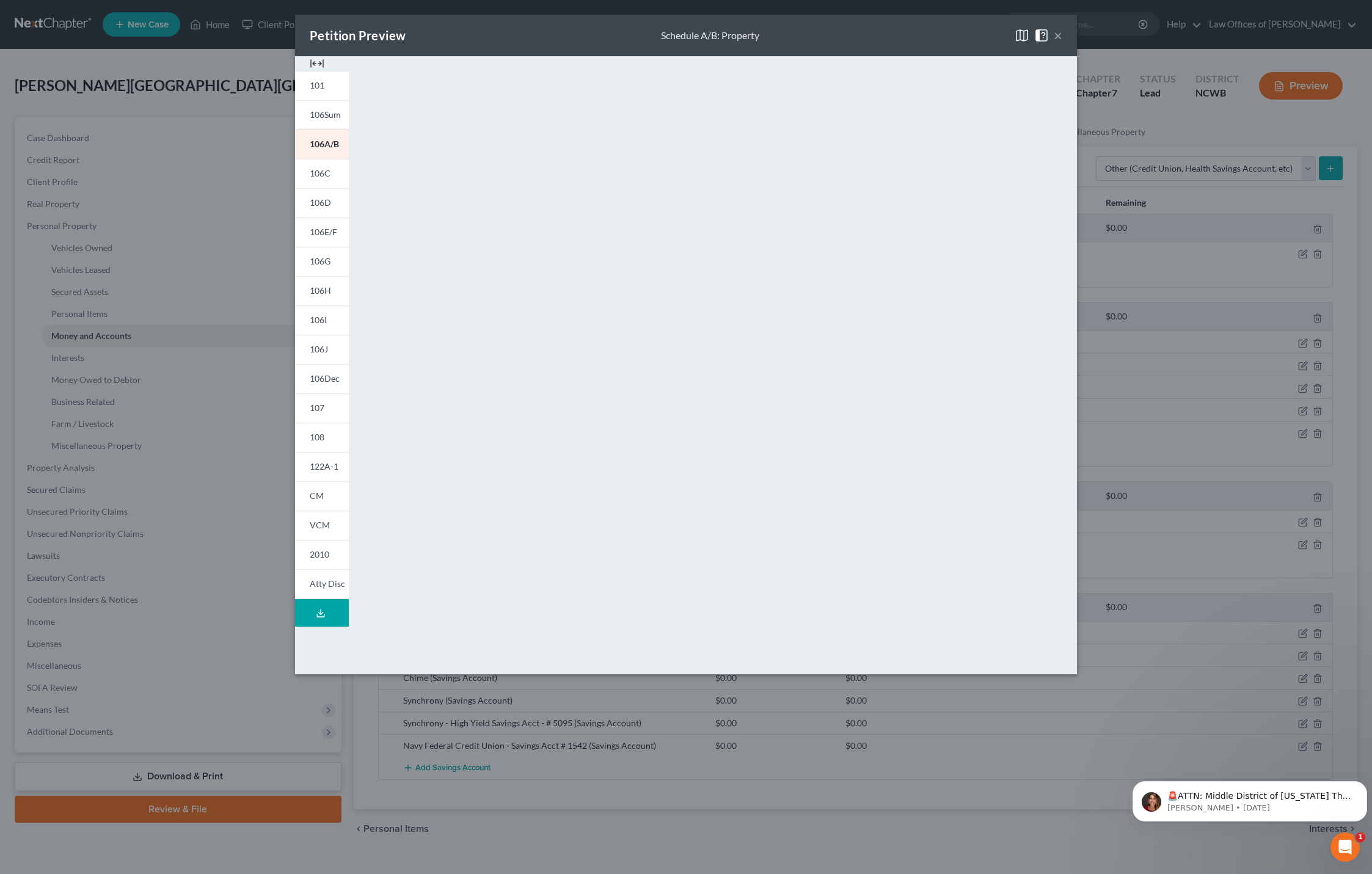
click at [319, 65] on img at bounding box center [317, 63] width 15 height 15
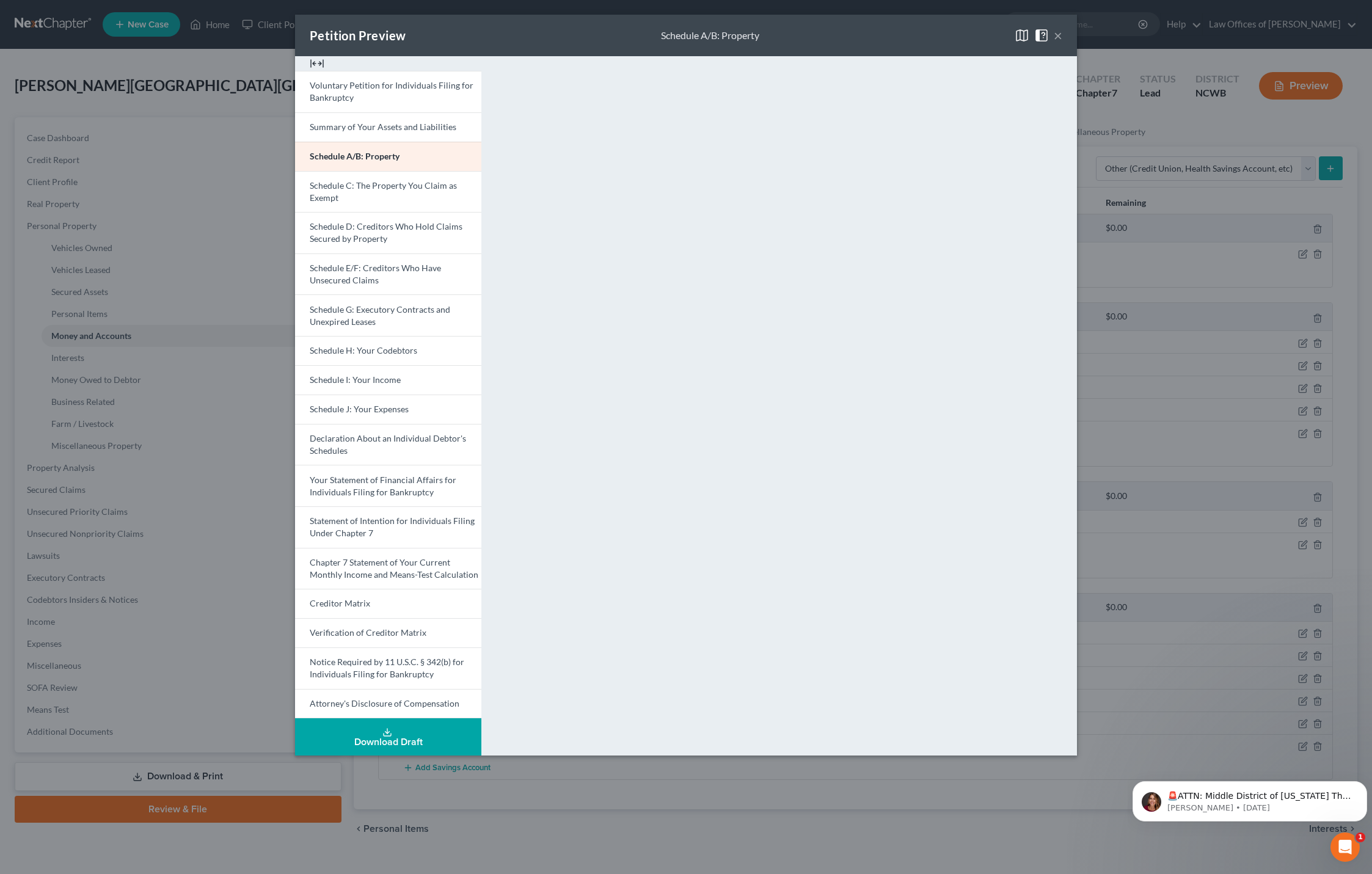
click at [316, 63] on img at bounding box center [317, 63] width 15 height 15
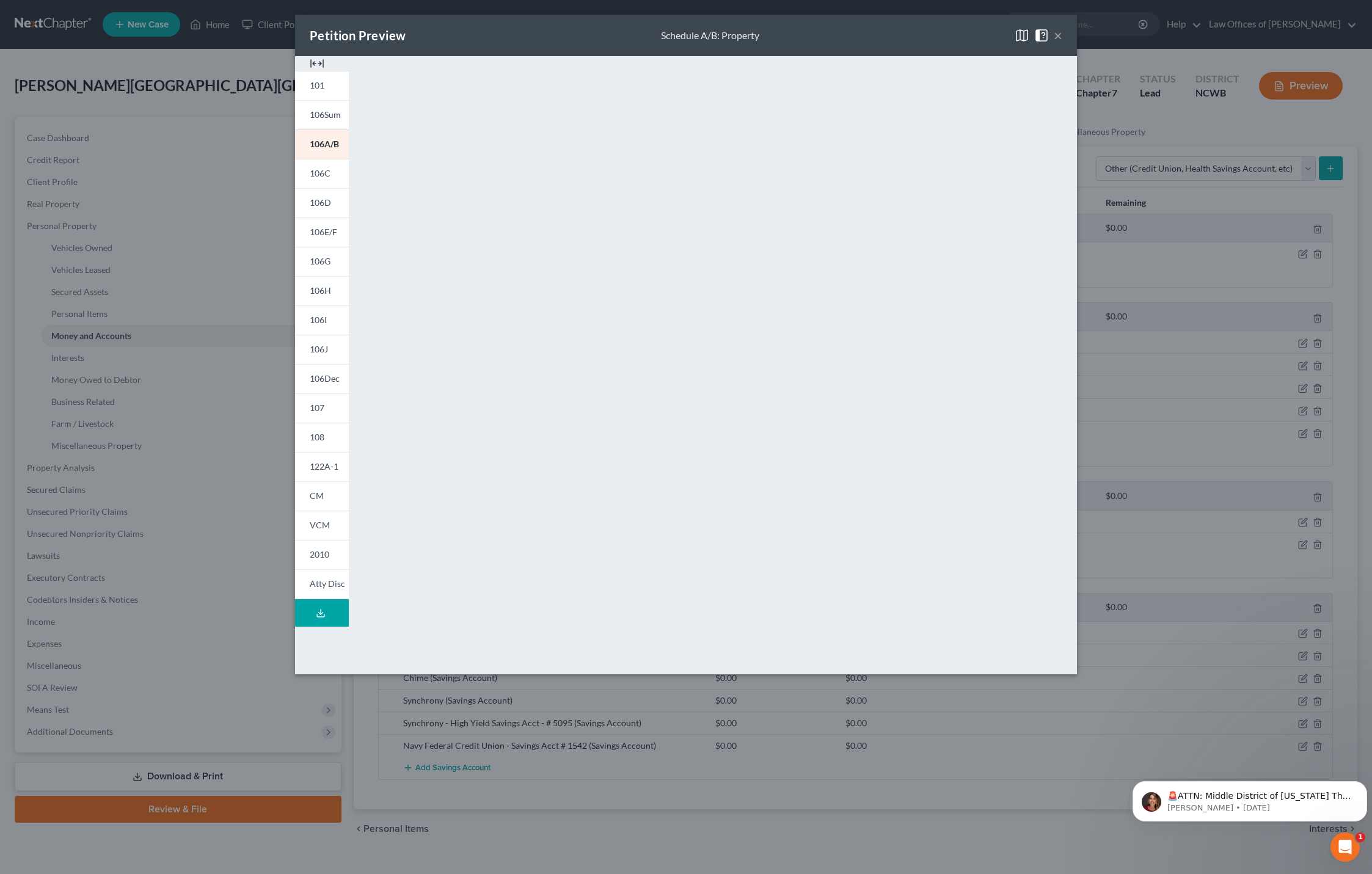
click at [316, 63] on img at bounding box center [317, 63] width 15 height 15
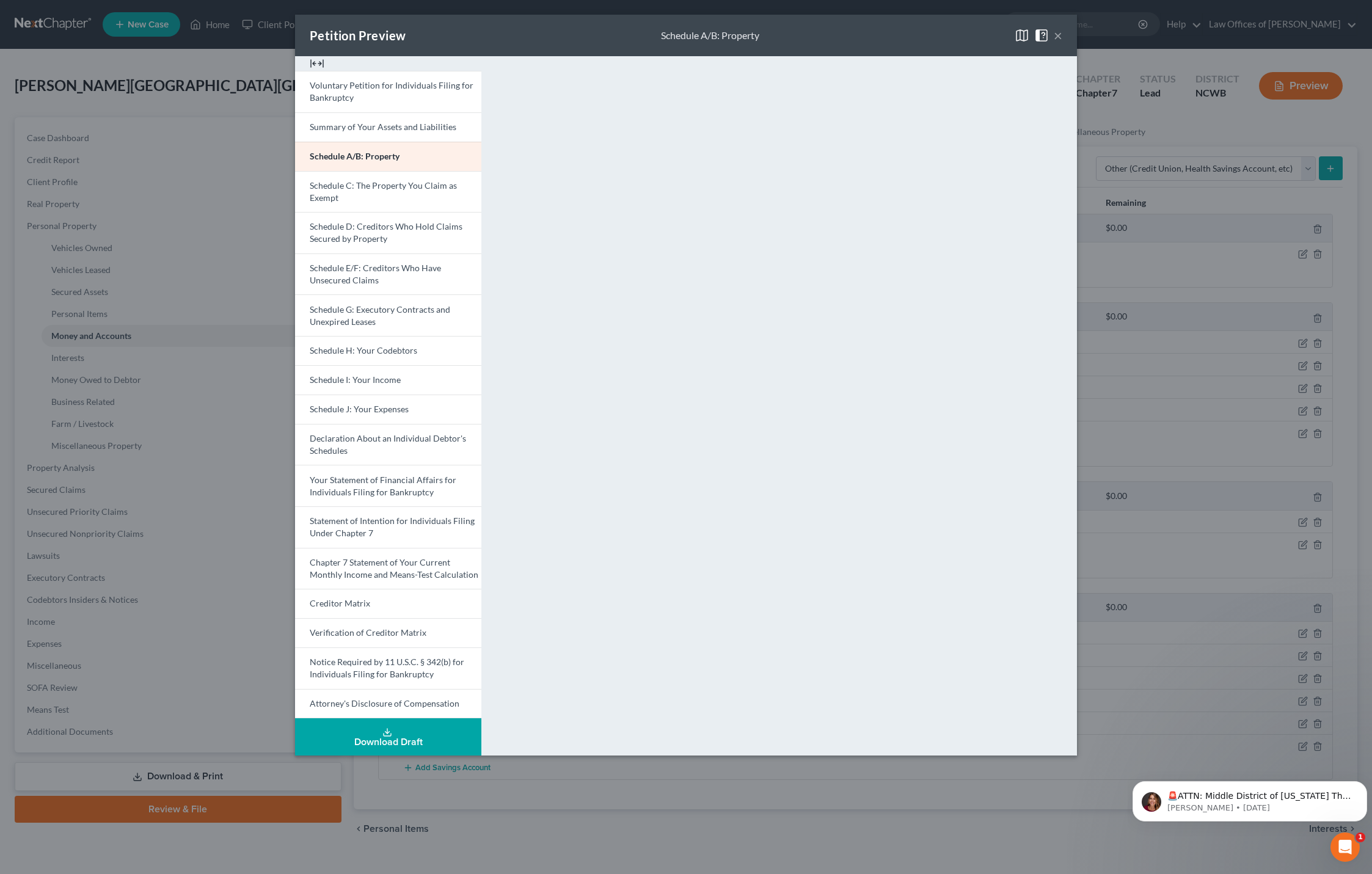
drag, startPoint x: 1077, startPoint y: 158, endPoint x: 1088, endPoint y: 158, distance: 11.0
click at [1088, 158] on div "Petition Preview Schedule A/B: Property × Voluntary Petition for Individuals Fi…" at bounding box center [686, 437] width 1372 height 874
drag, startPoint x: 1075, startPoint y: 158, endPoint x: 1085, endPoint y: 158, distance: 10.0
click at [1085, 158] on div "Petition Preview Schedule A/B: Property × Voluntary Petition for Individuals Fi…" at bounding box center [686, 437] width 1372 height 874
drag, startPoint x: 460, startPoint y: 38, endPoint x: 446, endPoint y: 77, distance: 41.4
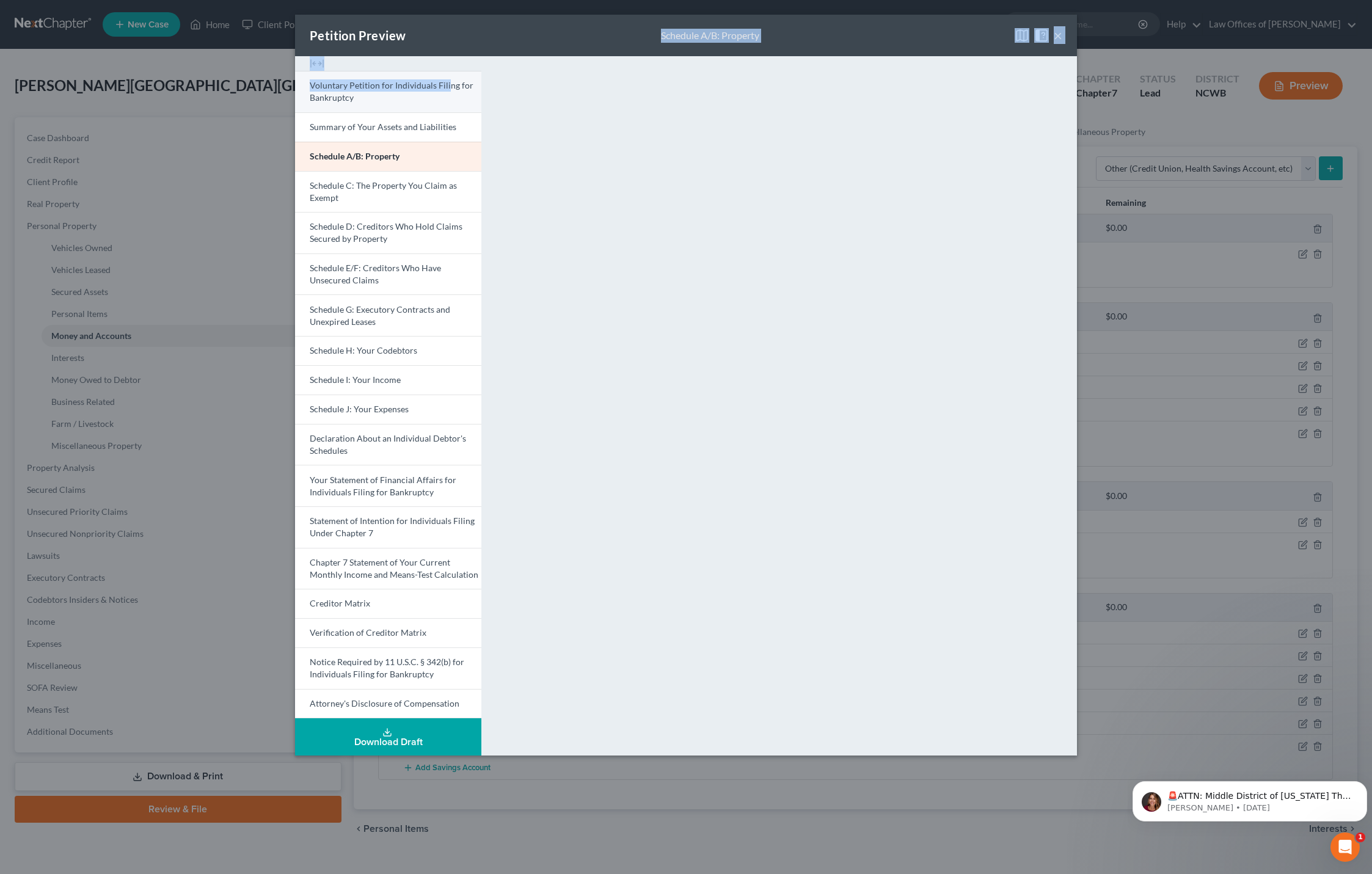
click at [446, 77] on div "Petition Preview Schedule A/B: Property × Voluntary Petition for Individuals Fi…" at bounding box center [686, 385] width 782 height 741
click at [455, 42] on div "Petition Preview Schedule A/B: Property ×" at bounding box center [686, 35] width 782 height 42
click at [1016, 38] on img at bounding box center [1022, 35] width 15 height 15
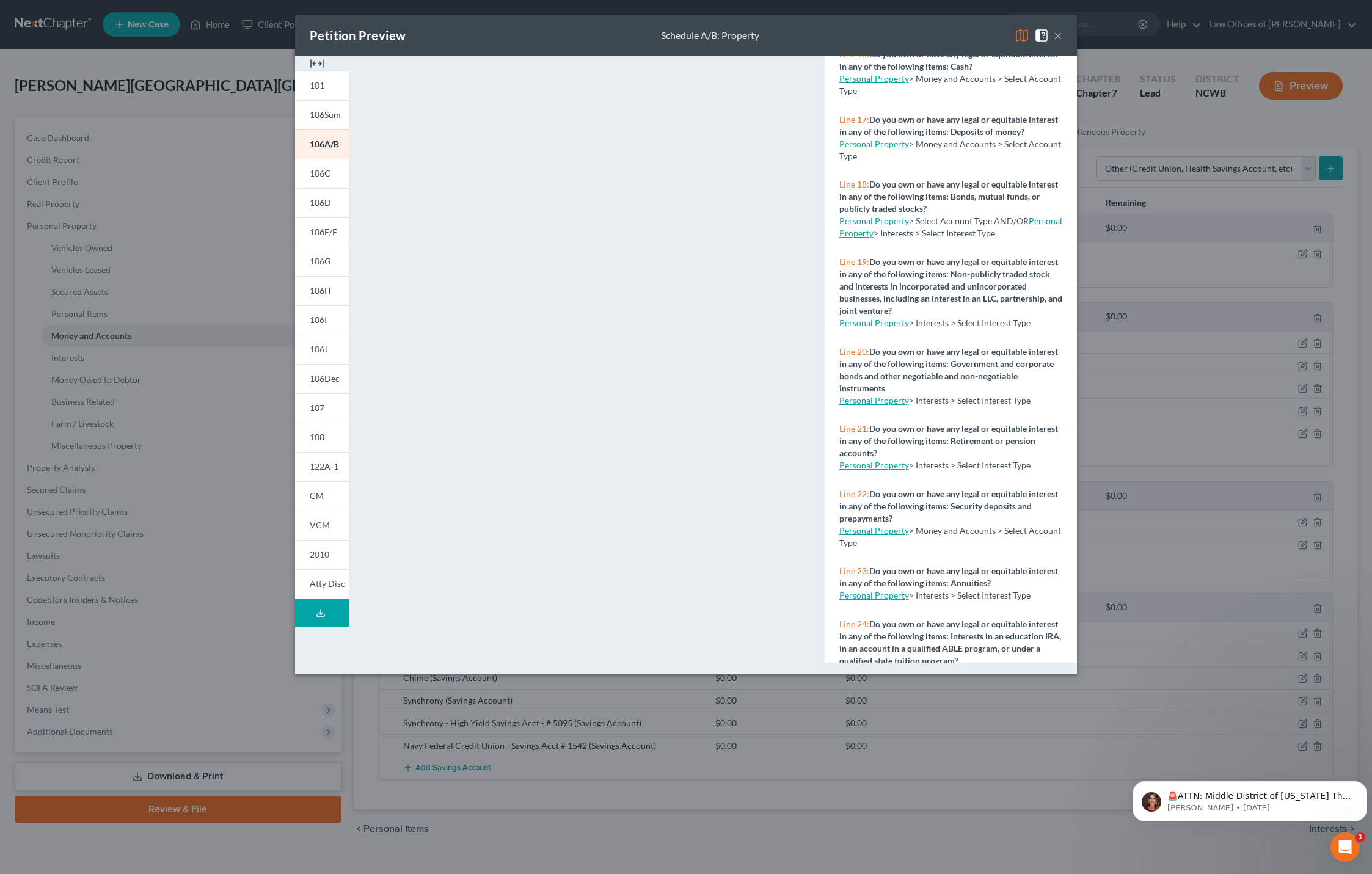
scroll to position [1161, 0]
click at [876, 237] on link "Personal Property" at bounding box center [951, 226] width 223 height 23
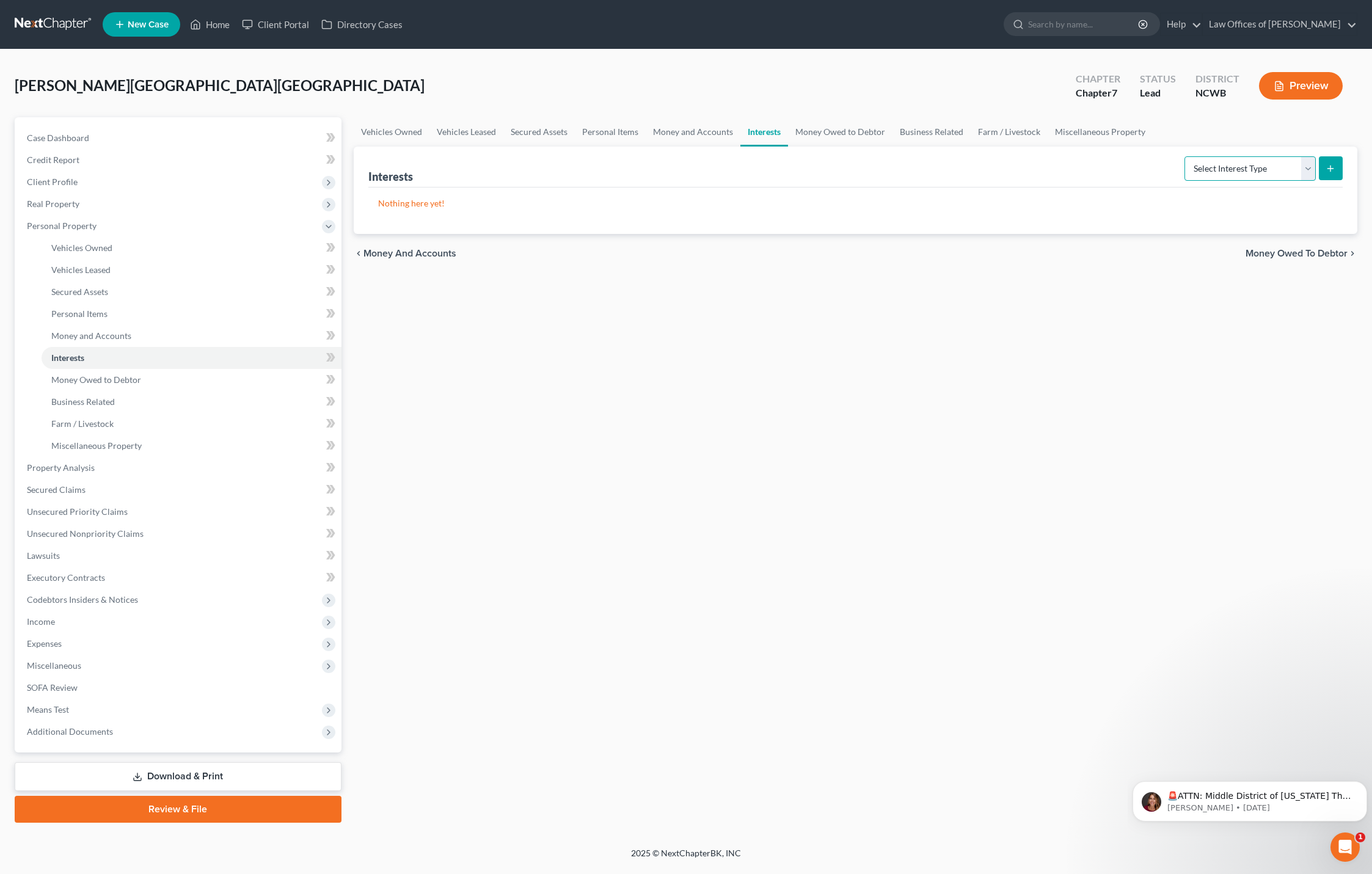
click at [1228, 168] on select "Select Interest Type 401K Annuity Bond Education IRA Government Bond Government…" at bounding box center [1251, 168] width 132 height 24
select select "stock"
click at [1186, 157] on select "Select Interest Type 401K Annuity Bond Education IRA Government Bond Government…" at bounding box center [1251, 168] width 132 height 24
click at [1329, 169] on icon "submit" at bounding box center [1330, 168] width 9 height 9
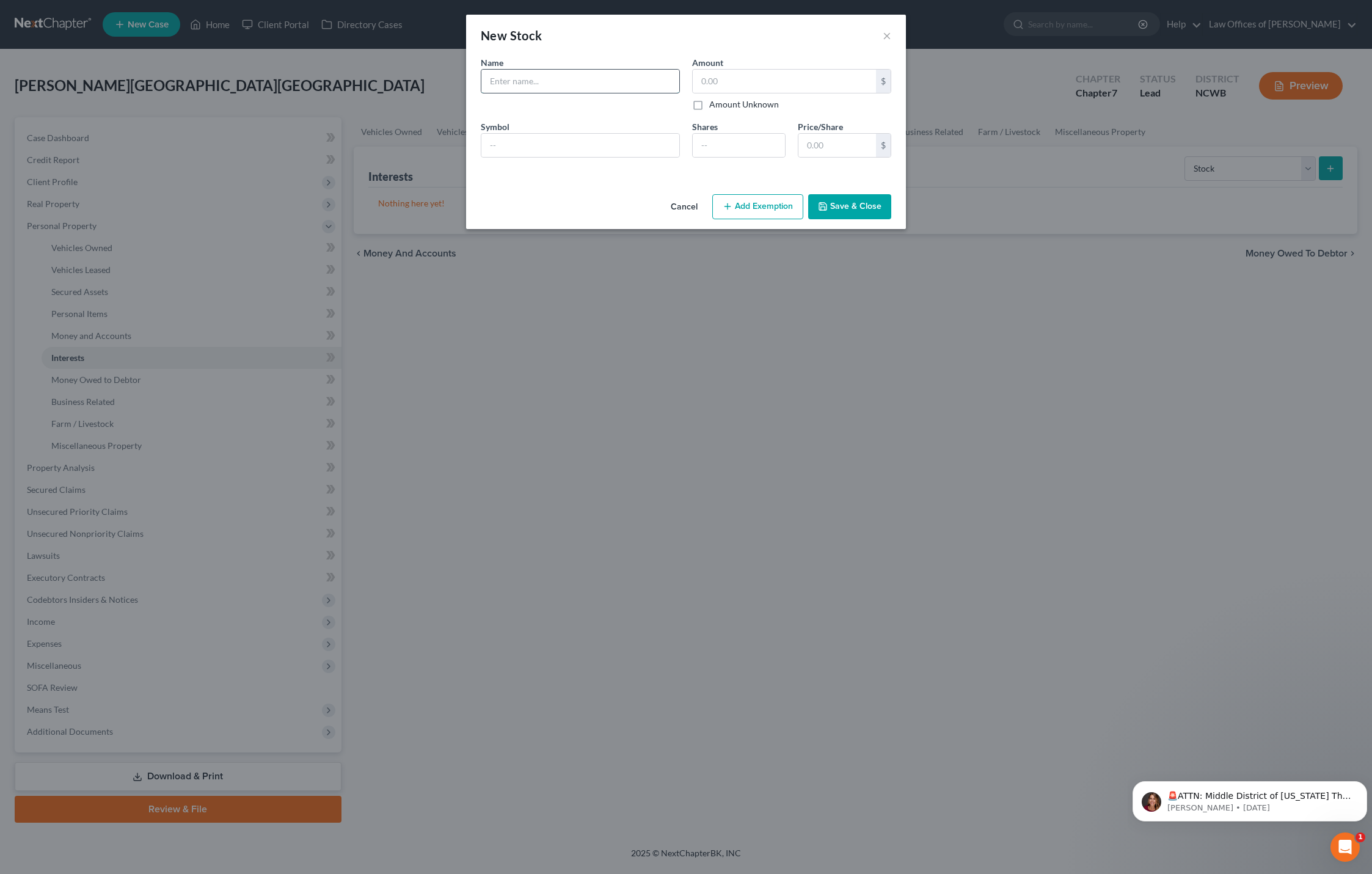
click at [518, 84] on input "text" at bounding box center [580, 81] width 198 height 23
type input "Stash"
click at [709, 108] on label "Amount Unknown" at bounding box center [744, 105] width 70 height 13
click at [714, 107] on input "Amount Unknown" at bounding box center [718, 103] width 8 height 8
checkbox input "true"
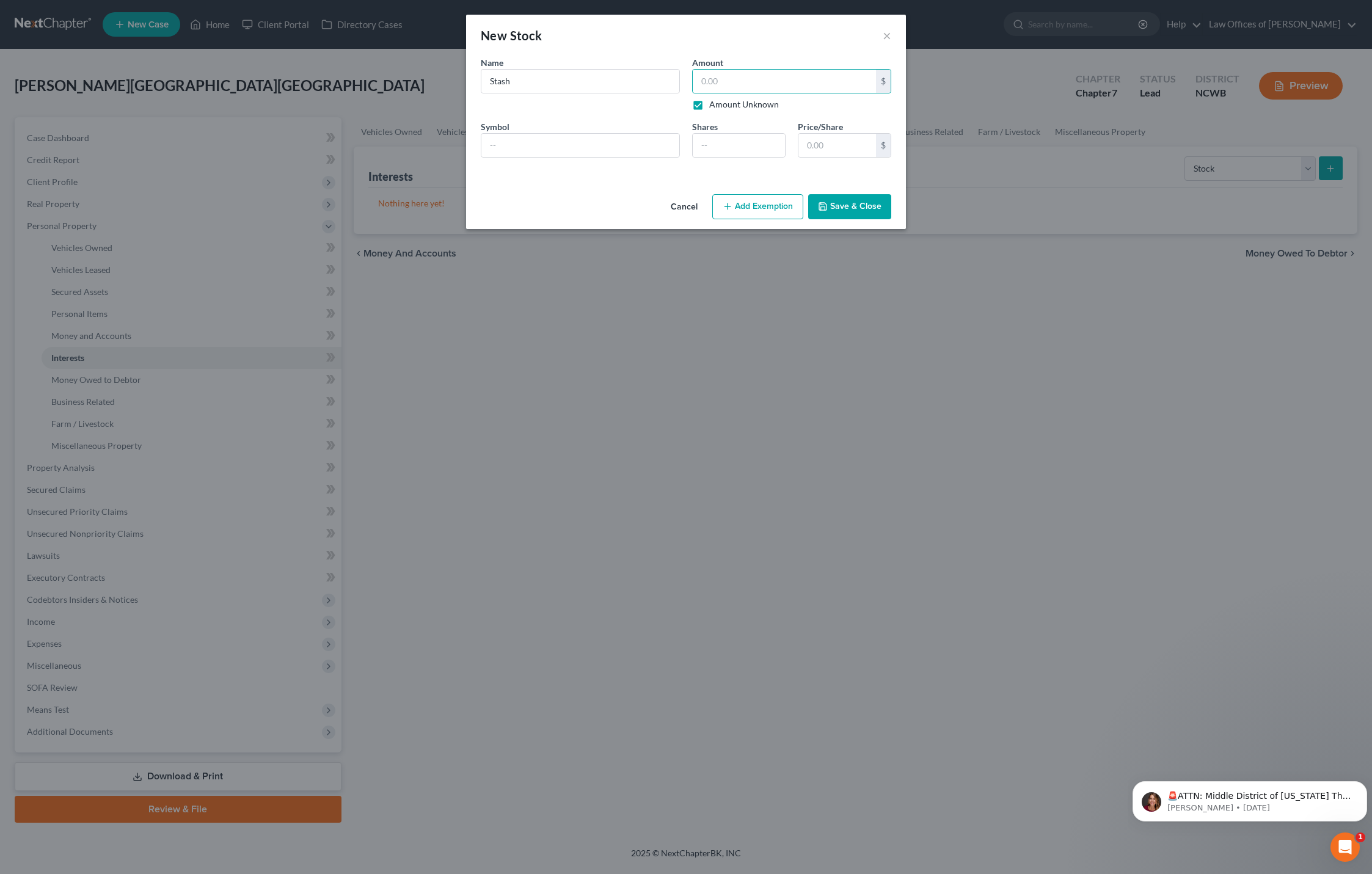
type input "0.00"
click at [566, 145] on input "text" at bounding box center [580, 146] width 198 height 23
type input "?"
click at [856, 210] on button "Save & Close" at bounding box center [850, 207] width 83 height 26
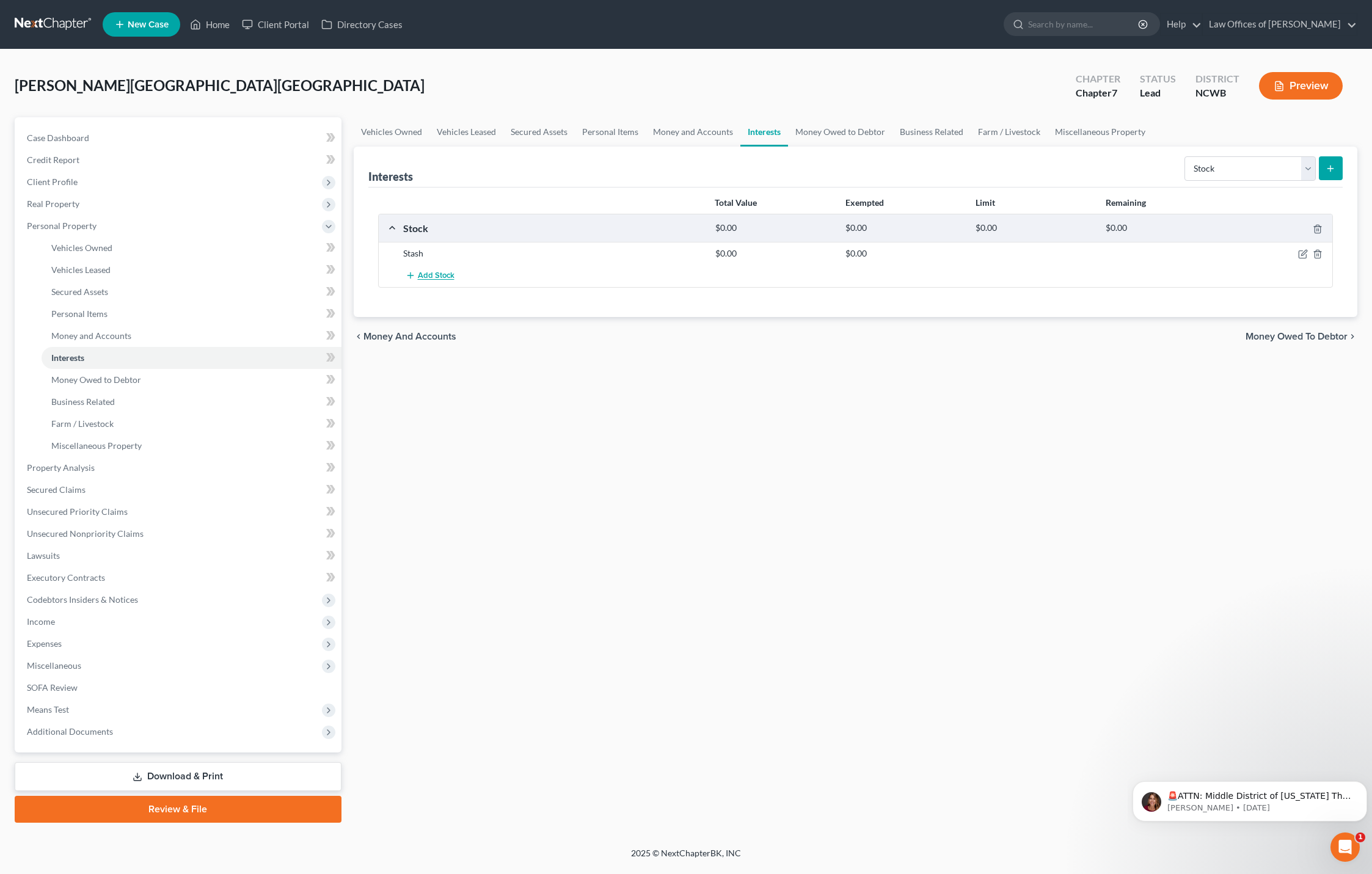
click at [421, 276] on span "Add Stock" at bounding box center [436, 276] width 37 height 9
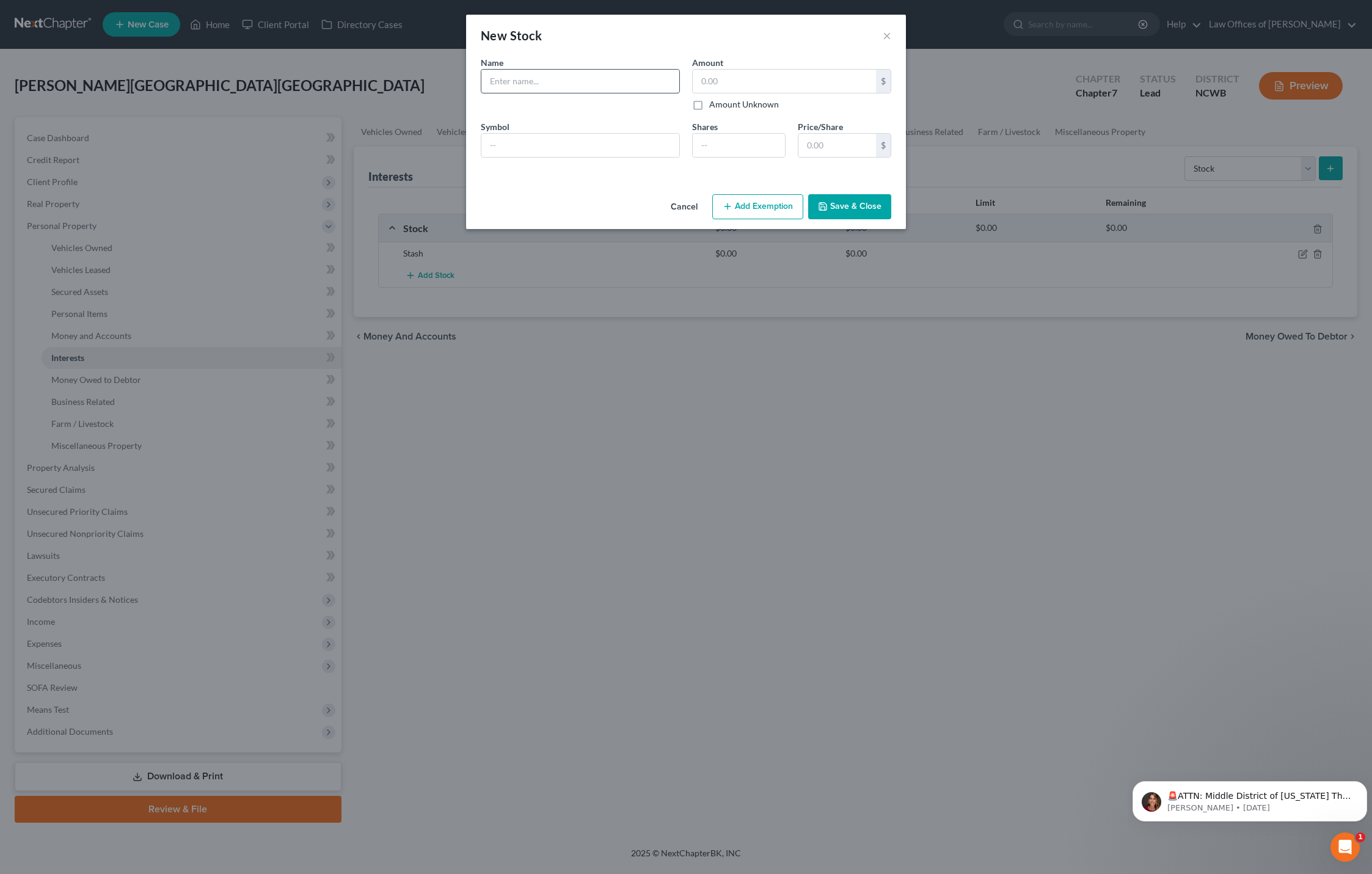
click at [551, 80] on input "text" at bounding box center [580, 81] width 198 height 23
type input "Stash"
click at [709, 106] on label "Amount Unknown" at bounding box center [744, 105] width 70 height 13
click at [714, 106] on input "Amount Unknown" at bounding box center [718, 103] width 8 height 8
checkbox input "true"
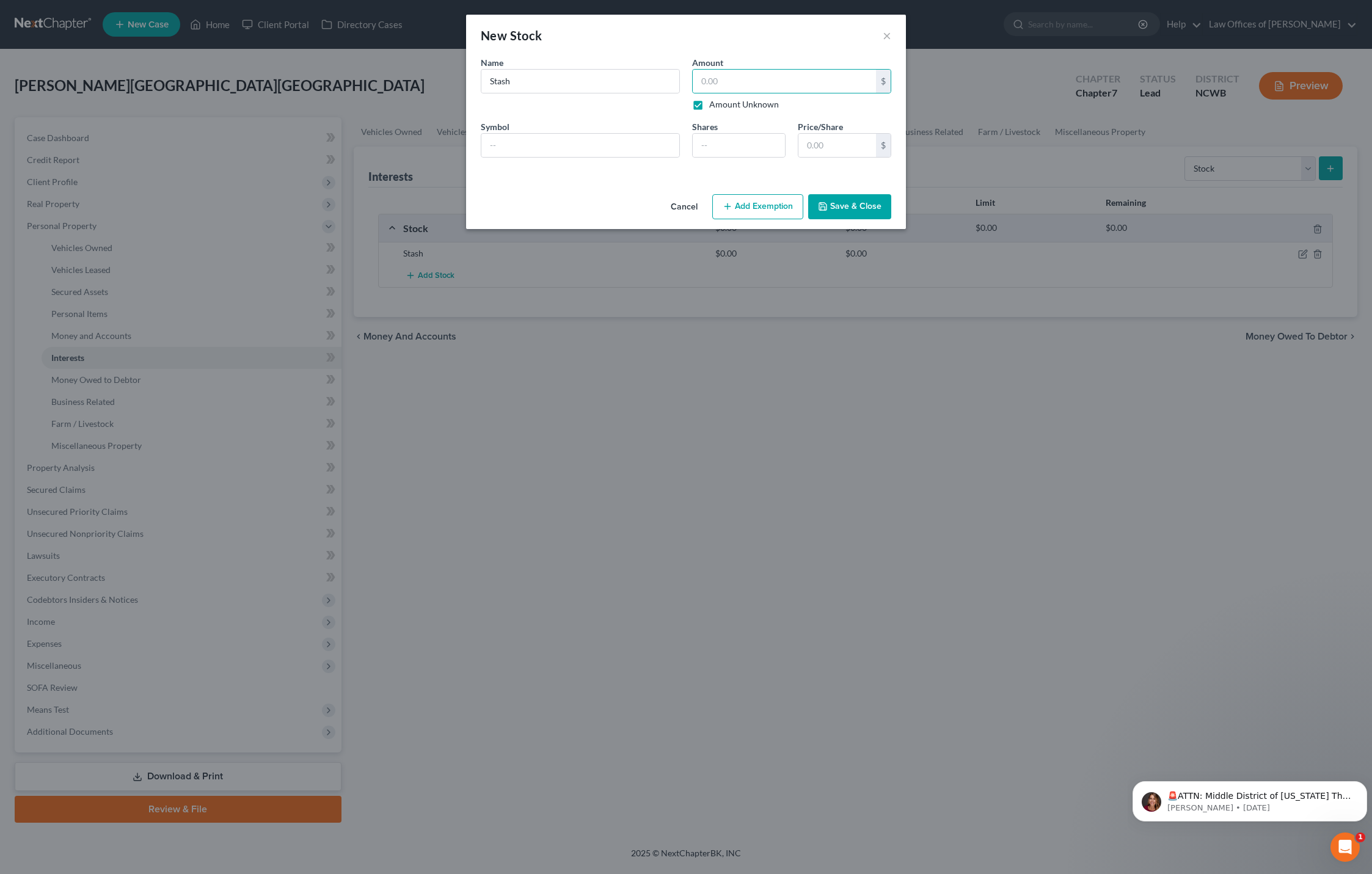
type input "0.00"
click at [843, 212] on button "Save & Close" at bounding box center [850, 207] width 83 height 26
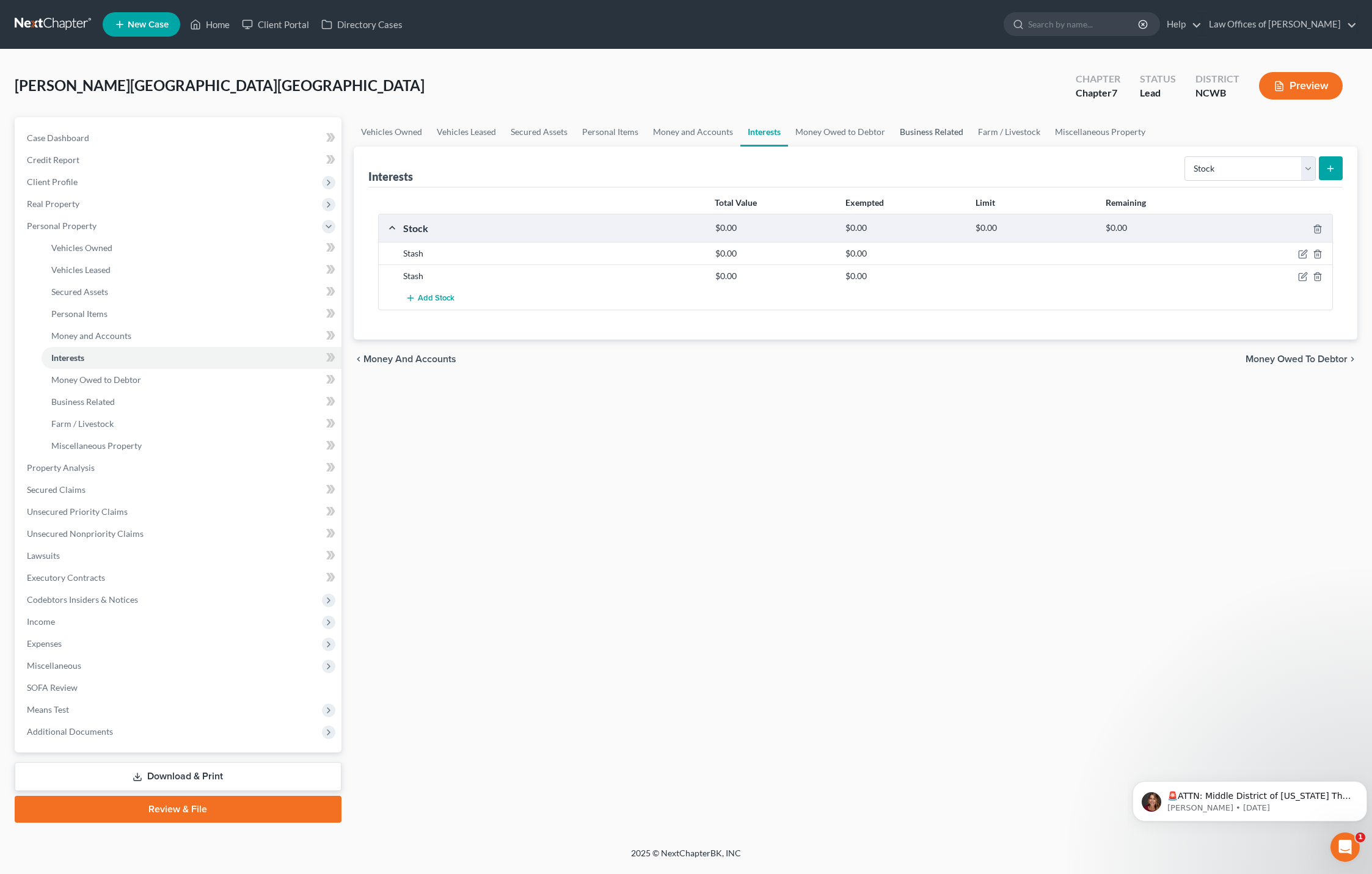
click at [919, 130] on link "Business Related" at bounding box center [932, 132] width 78 height 29
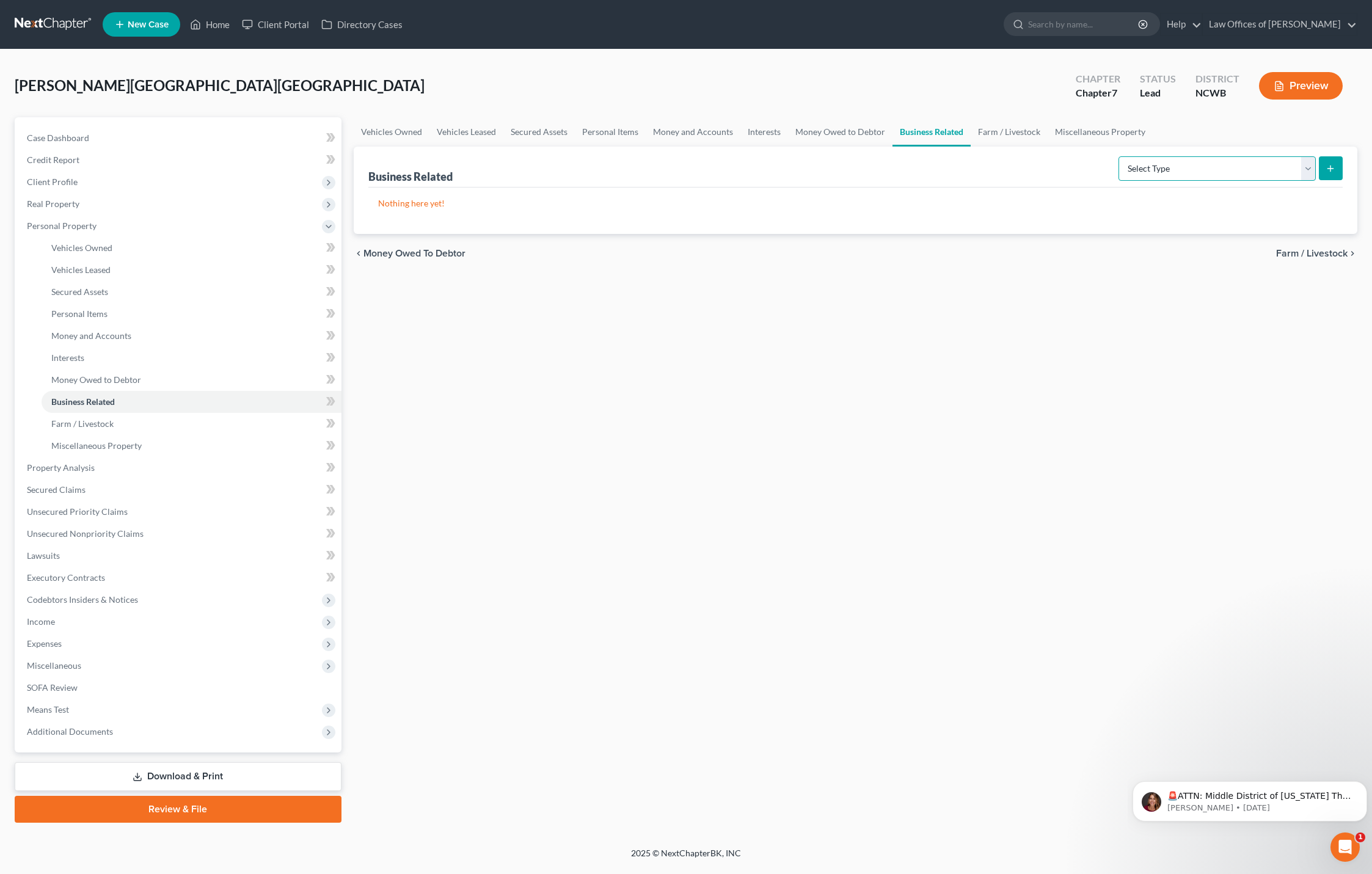
click at [1204, 168] on select "Select Type Customer Lists Franchises Inventory Licenses Machinery Office Equip…" at bounding box center [1217, 168] width 197 height 24
click at [702, 195] on div "Nothing here yet!" at bounding box center [855, 210] width 975 height 46
click at [1302, 80] on button "Preview" at bounding box center [1301, 85] width 84 height 27
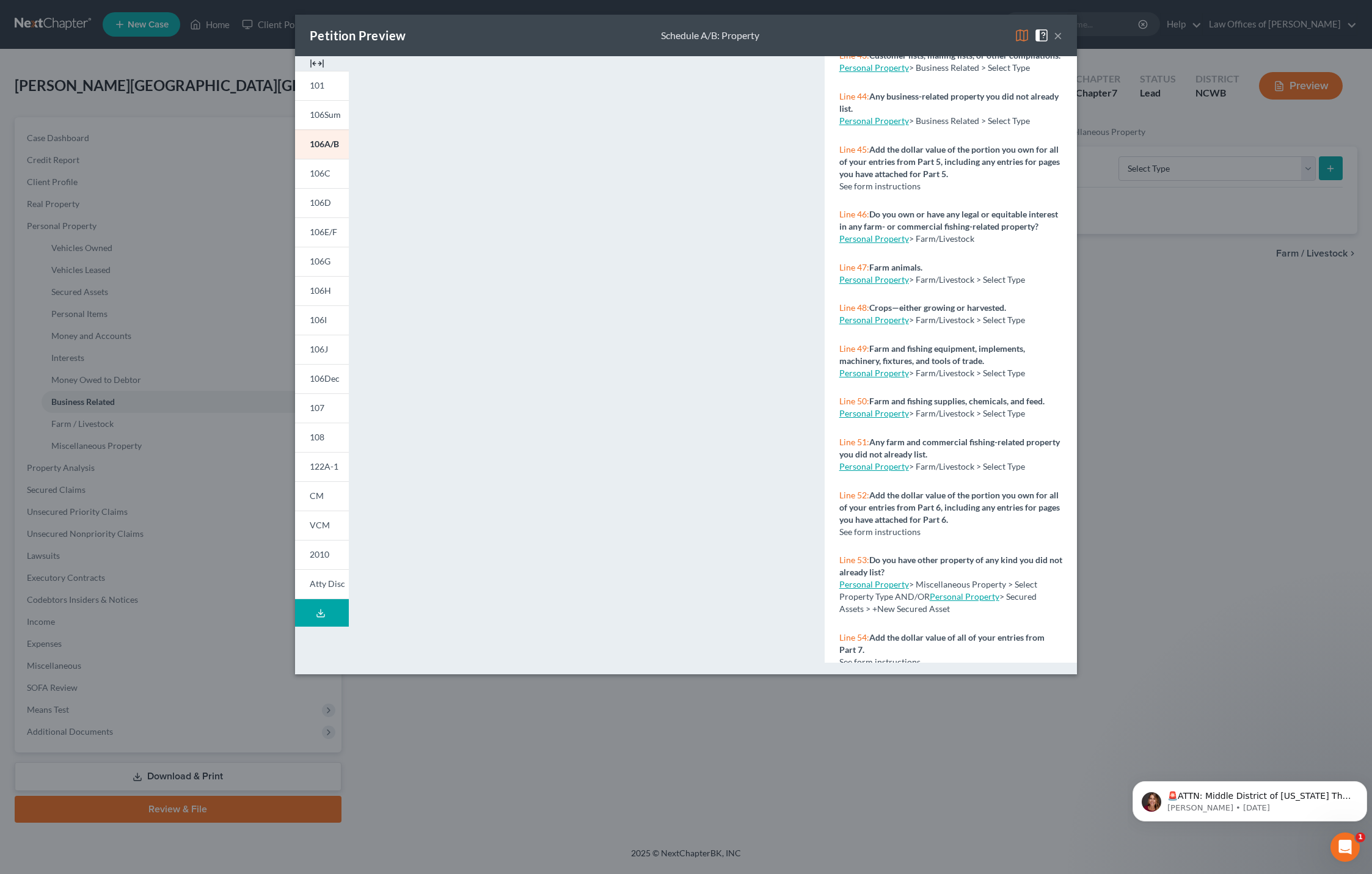
scroll to position [2930, 0]
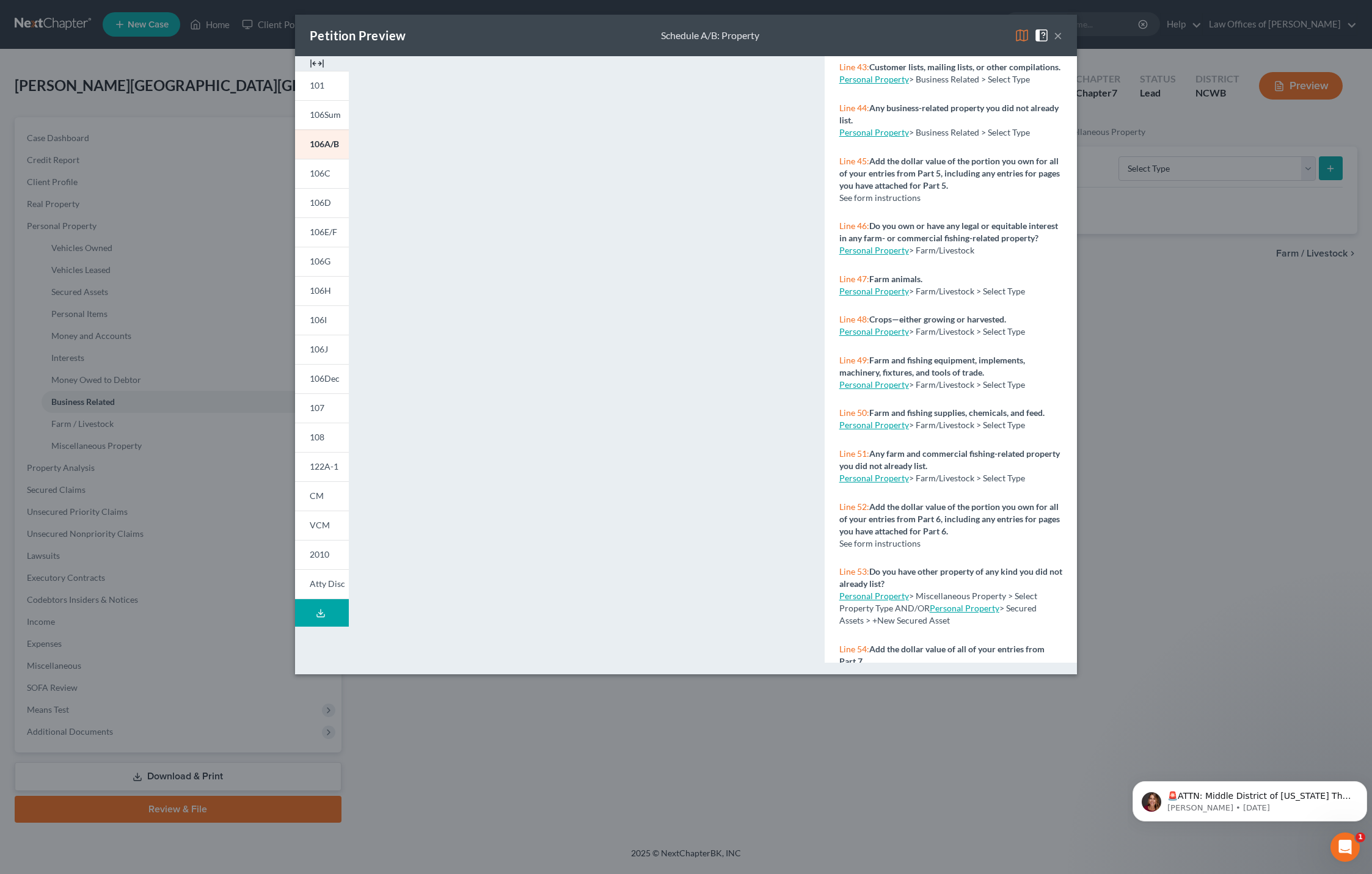
click at [863, 138] on link "Personal Property" at bounding box center [874, 132] width 70 height 10
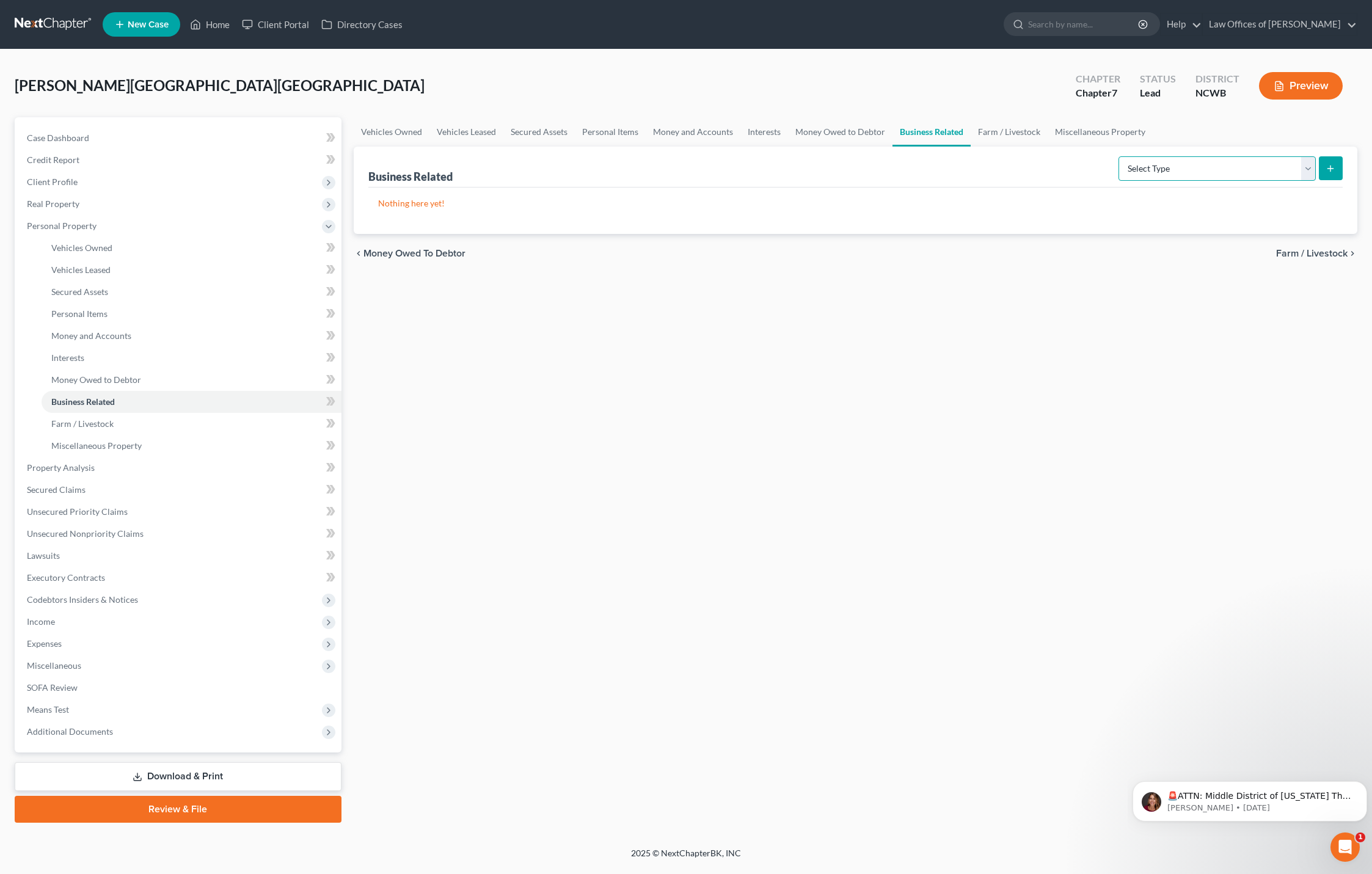
click at [1261, 175] on select "Select Type Customer Lists Franchises Inventory Licenses Machinery Office Equip…" at bounding box center [1217, 168] width 197 height 24
click at [38, 179] on span "Client Profile" at bounding box center [52, 181] width 51 height 10
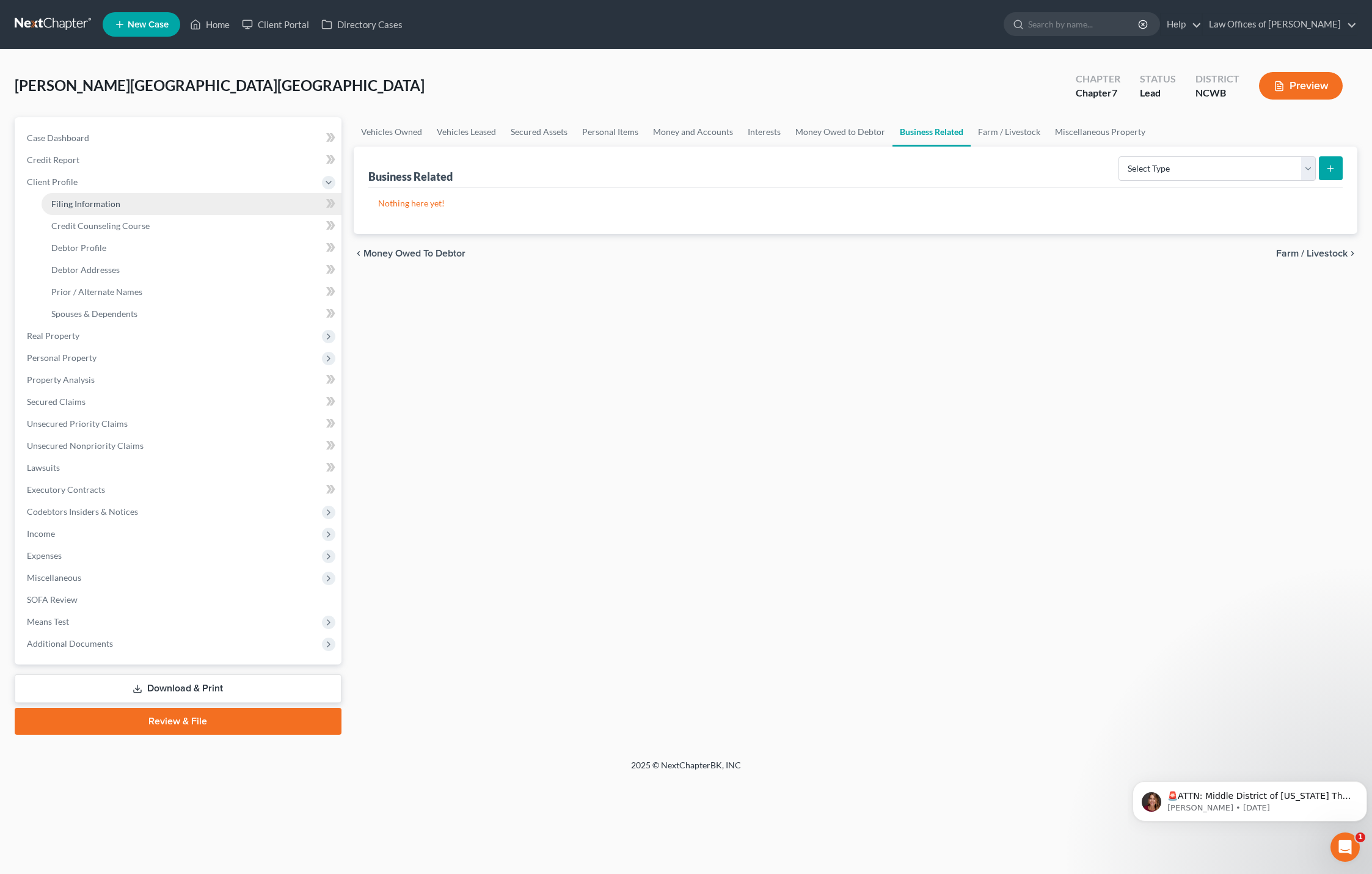
click at [76, 204] on span "Filing Information" at bounding box center [86, 204] width 69 height 10
select select "1"
select select "0"
select select "59"
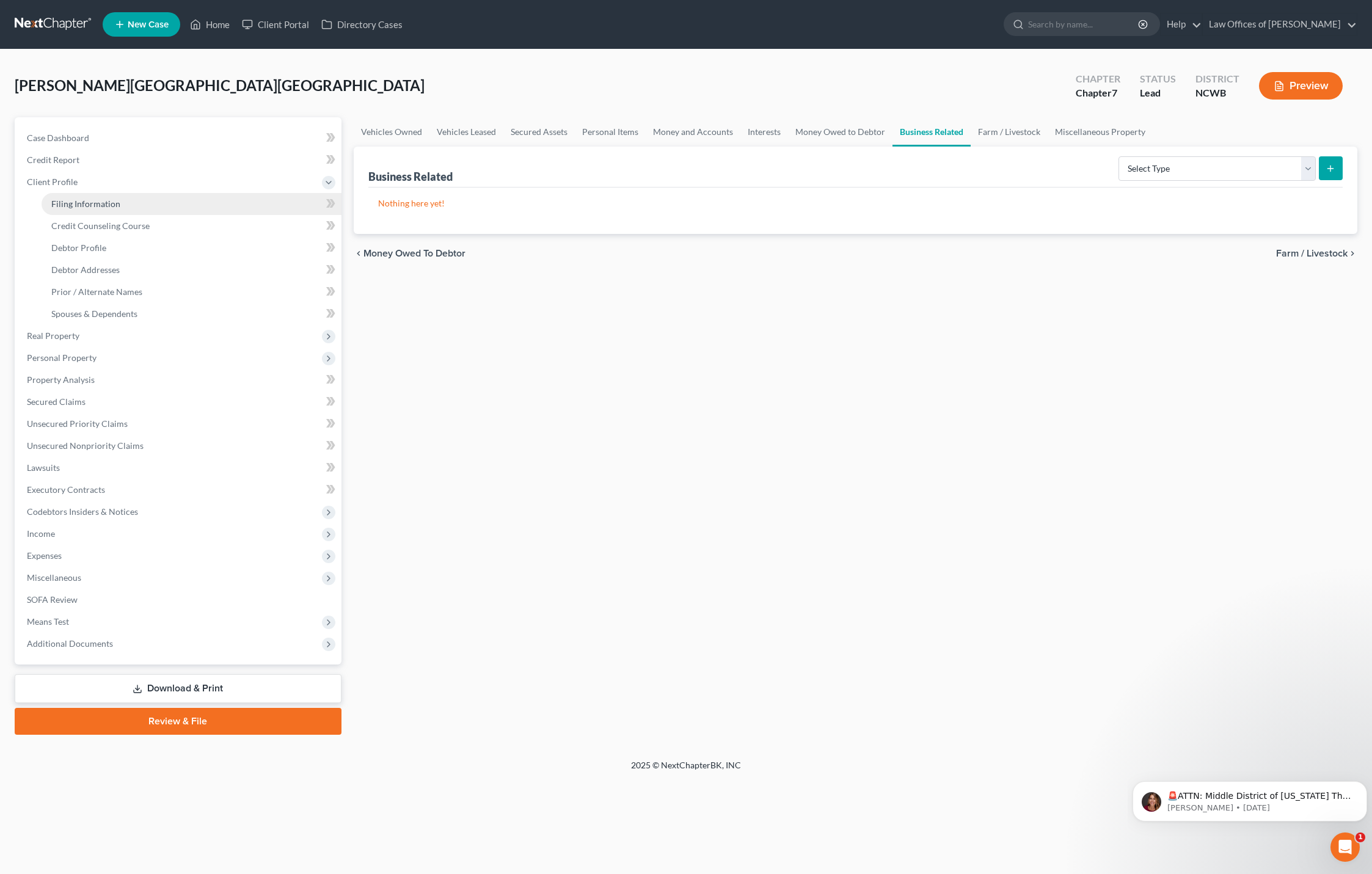
select select "1"
select select "28"
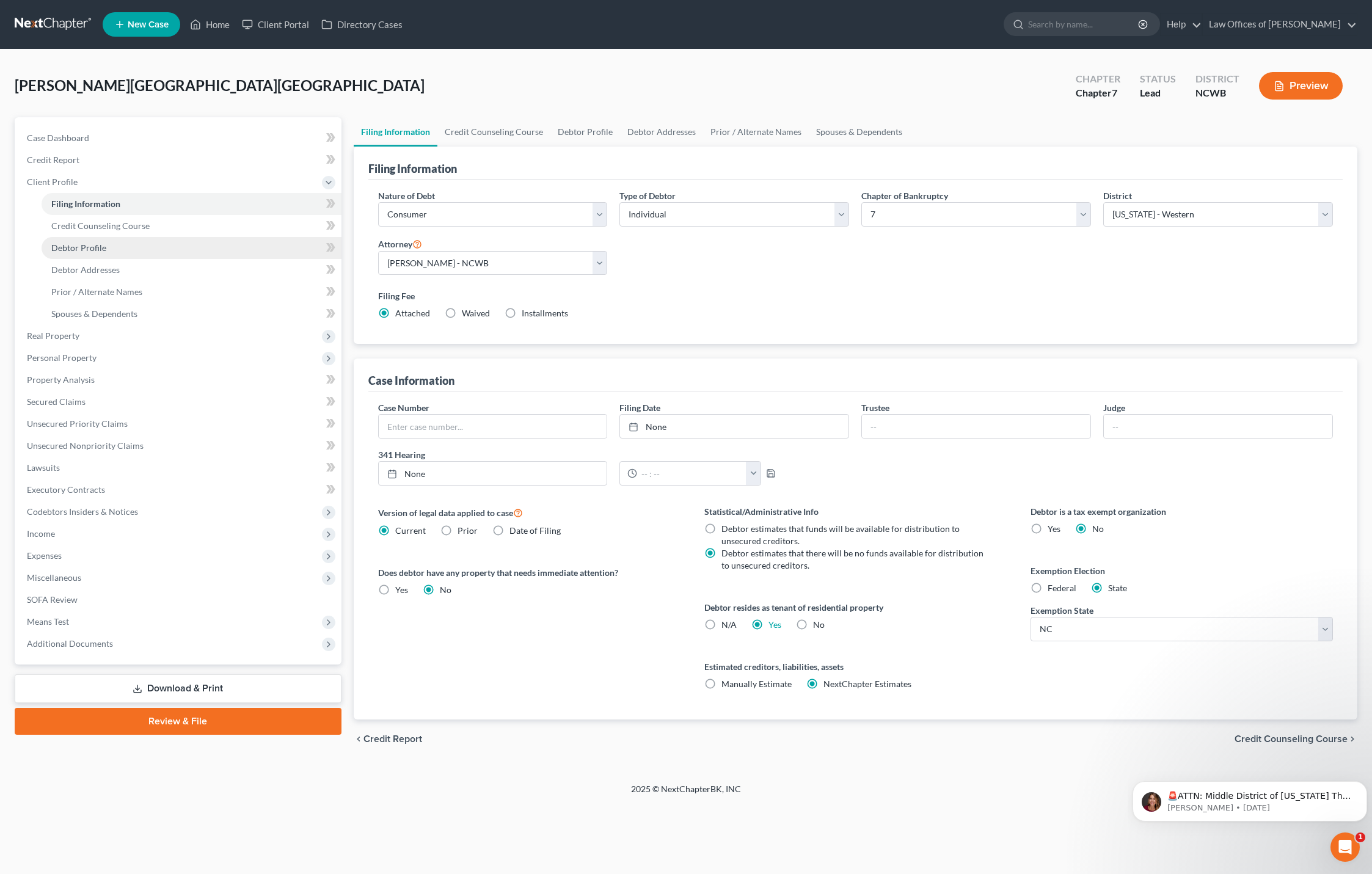
click at [72, 249] on span "Debtor Profile" at bounding box center [79, 247] width 55 height 10
select select "1"
select select "3"
